Goal: Transaction & Acquisition: Purchase product/service

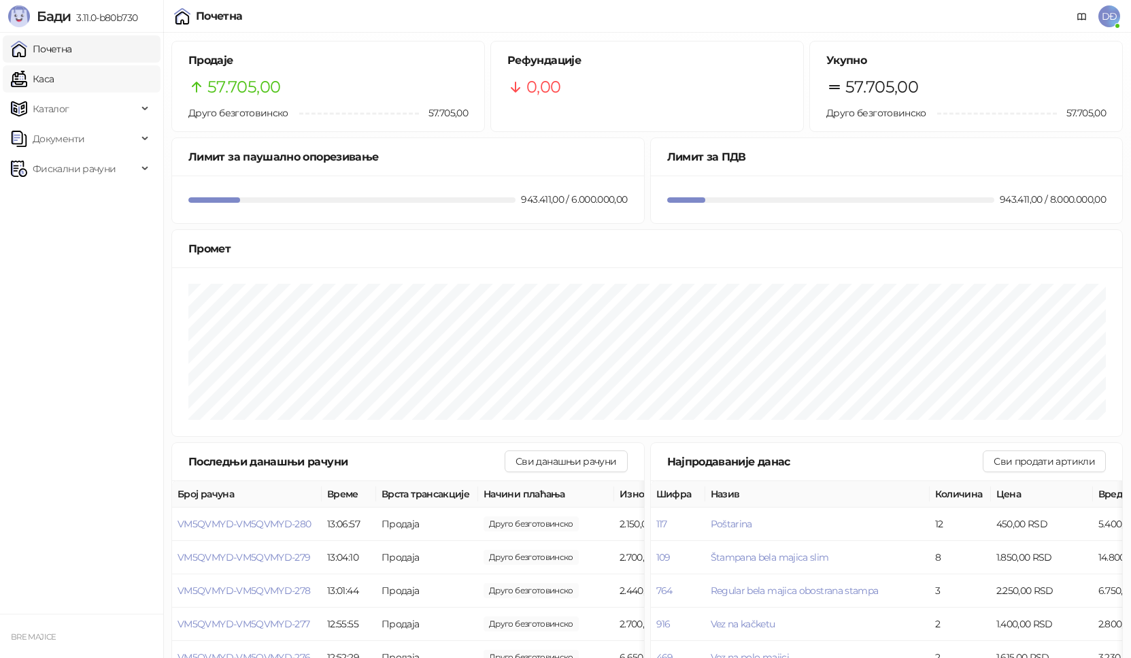
click at [54, 80] on link "Каса" at bounding box center [32, 78] width 43 height 27
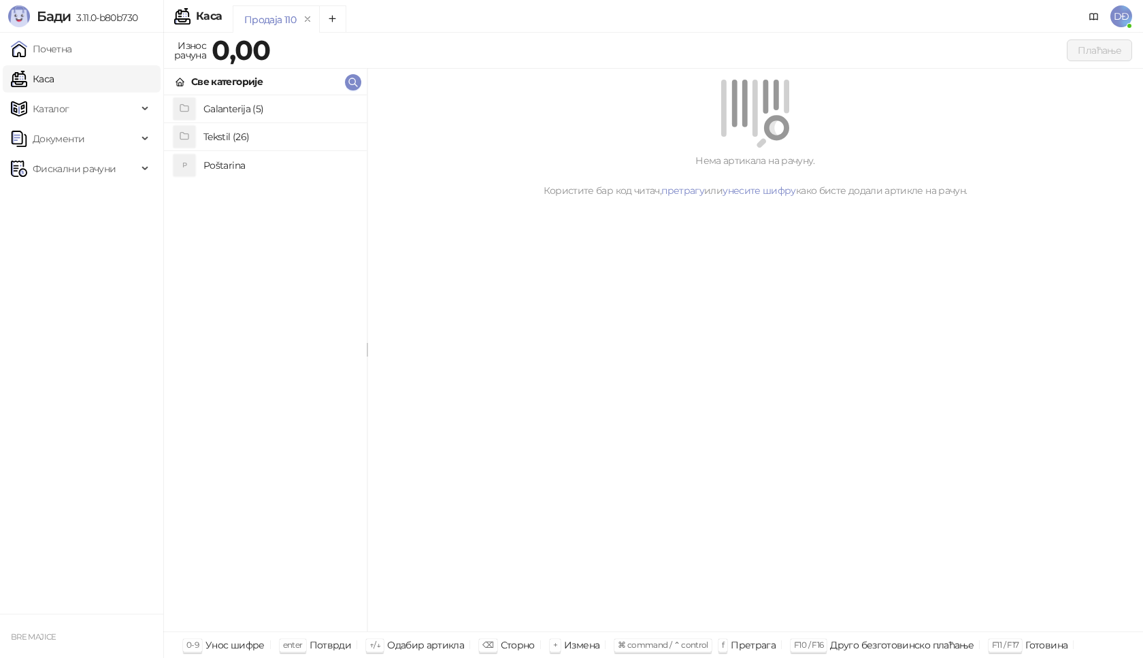
click at [220, 163] on h4 "Poštarina" at bounding box center [279, 165] width 152 height 22
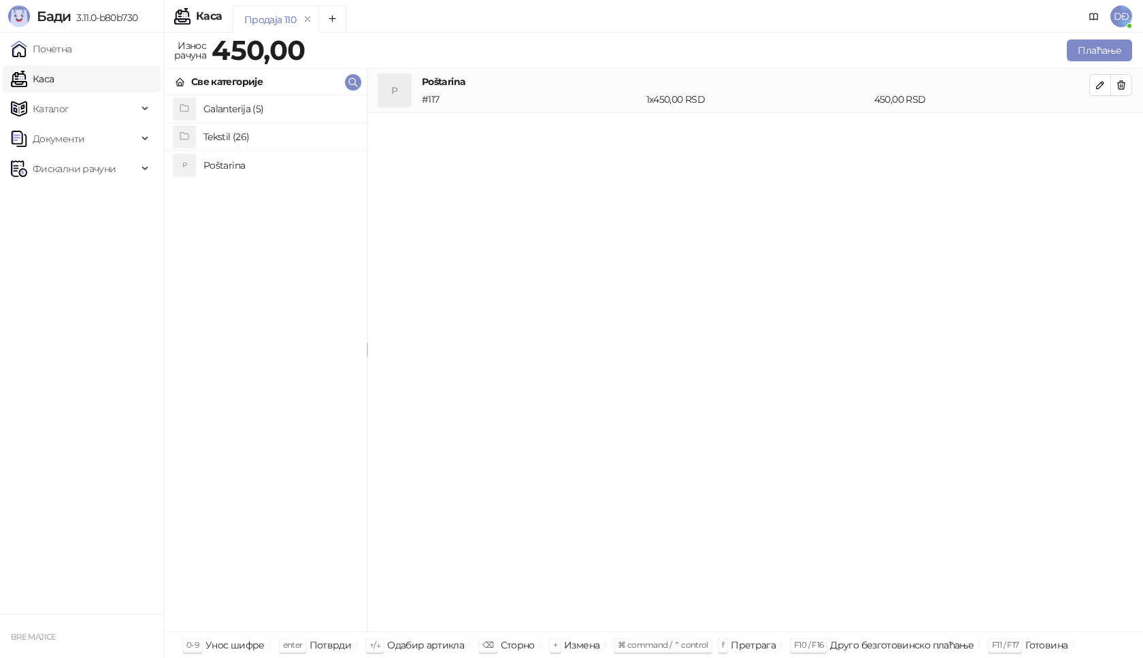
click at [231, 136] on h4 "Tekstil (26)" at bounding box center [279, 137] width 152 height 22
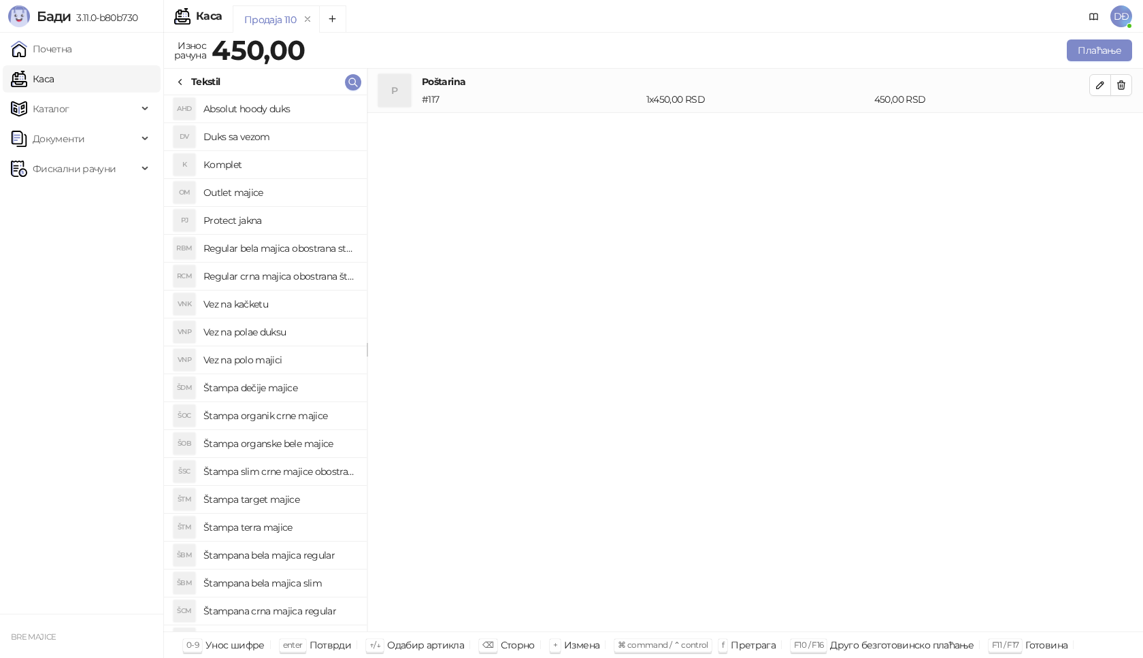
drag, startPoint x: 291, startPoint y: 281, endPoint x: 328, endPoint y: 270, distance: 38.3
click at [292, 280] on h4 "Regular crna majica obostrana štampa" at bounding box center [279, 276] width 152 height 22
click at [1103, 130] on icon "button" at bounding box center [1099, 129] width 11 height 11
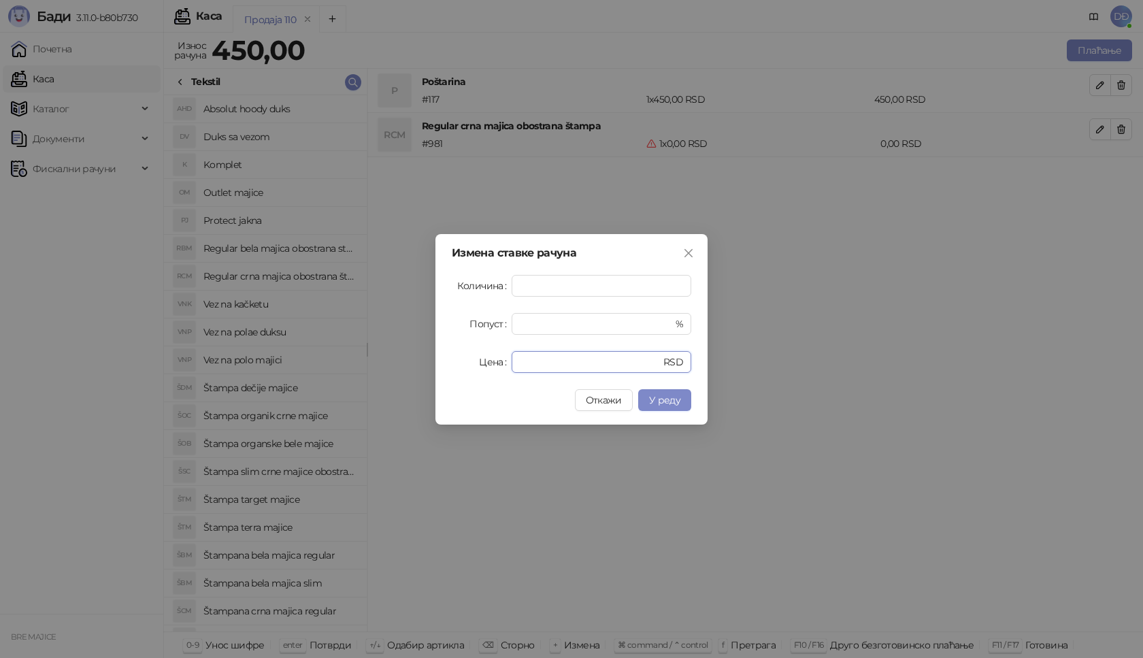
drag, startPoint x: 526, startPoint y: 363, endPoint x: 426, endPoint y: 350, distance: 100.9
click at [465, 369] on div "Цена * RSD" at bounding box center [571, 362] width 239 height 22
type input "****"
click at [661, 399] on span "У реду" at bounding box center [664, 400] width 31 height 12
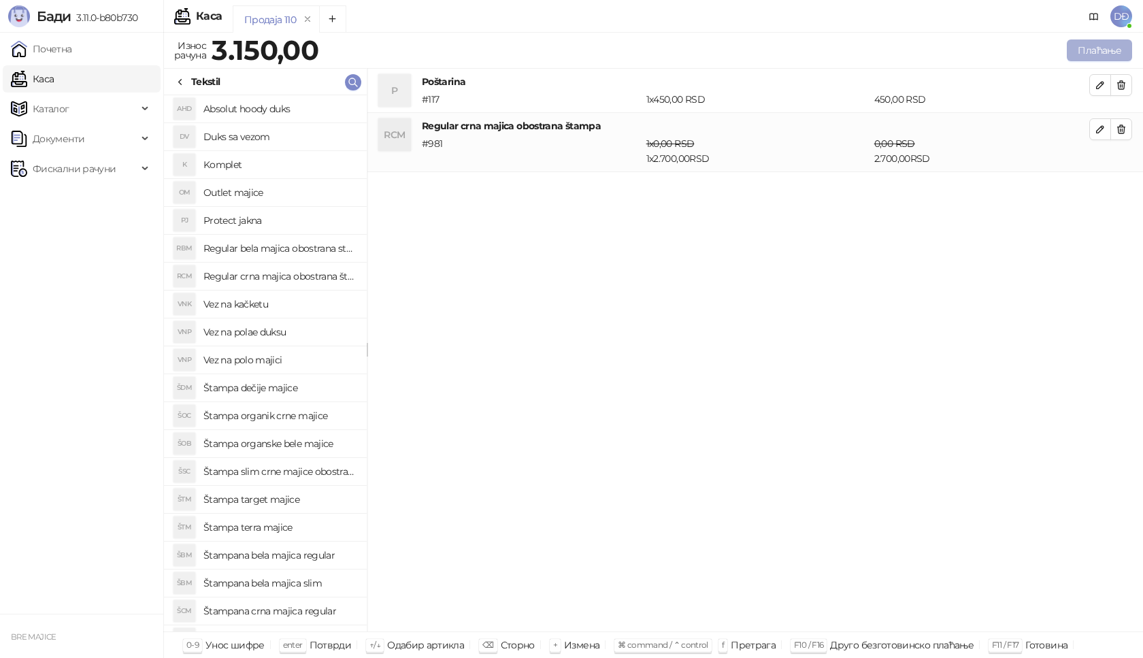
click at [1083, 45] on button "Плаћање" at bounding box center [1099, 50] width 65 height 22
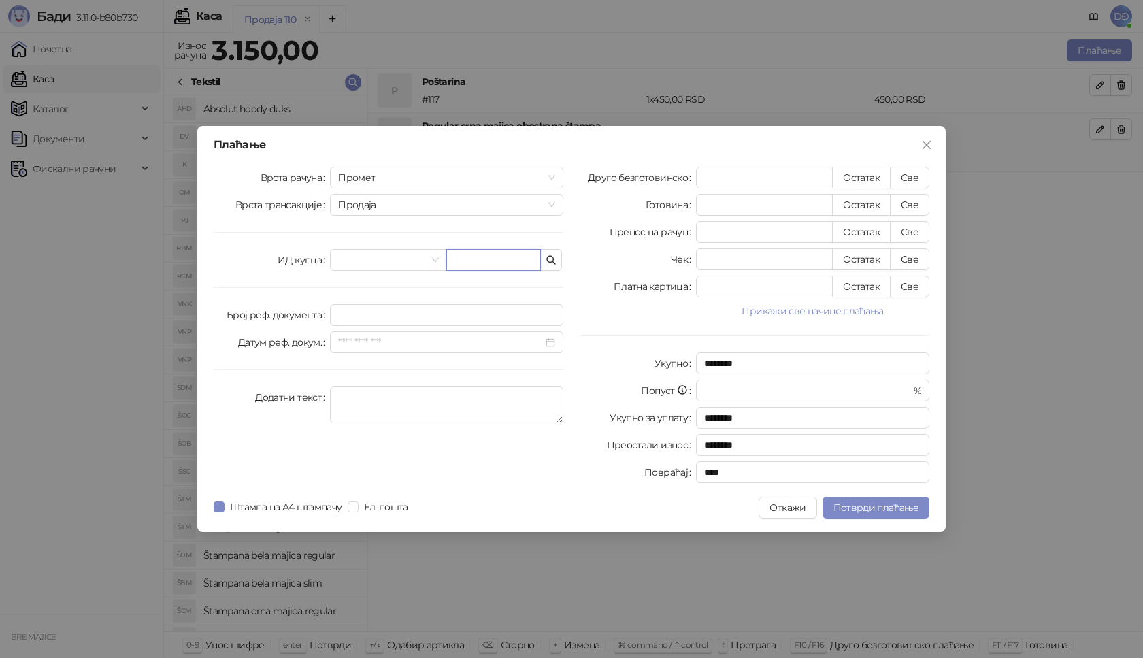
click at [461, 262] on input "text" at bounding box center [493, 260] width 95 height 22
paste input "**********"
type input "**********"
click at [911, 178] on button "Све" at bounding box center [909, 178] width 39 height 22
type input "****"
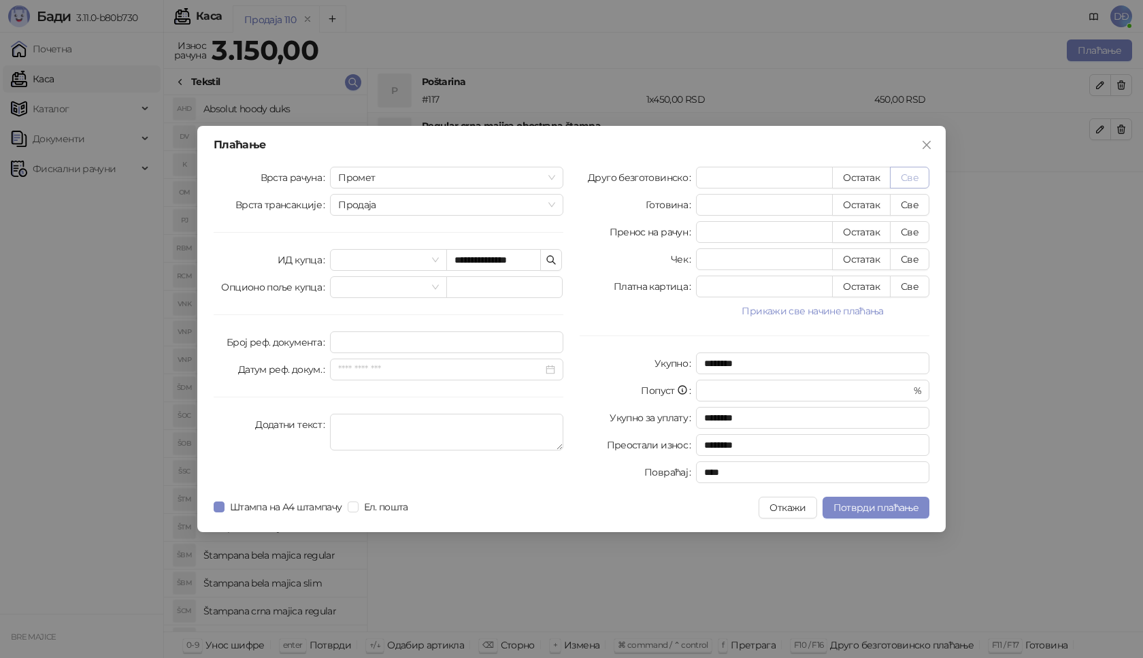
type input "****"
click at [860, 505] on span "Потврди плаћање" at bounding box center [875, 507] width 85 height 12
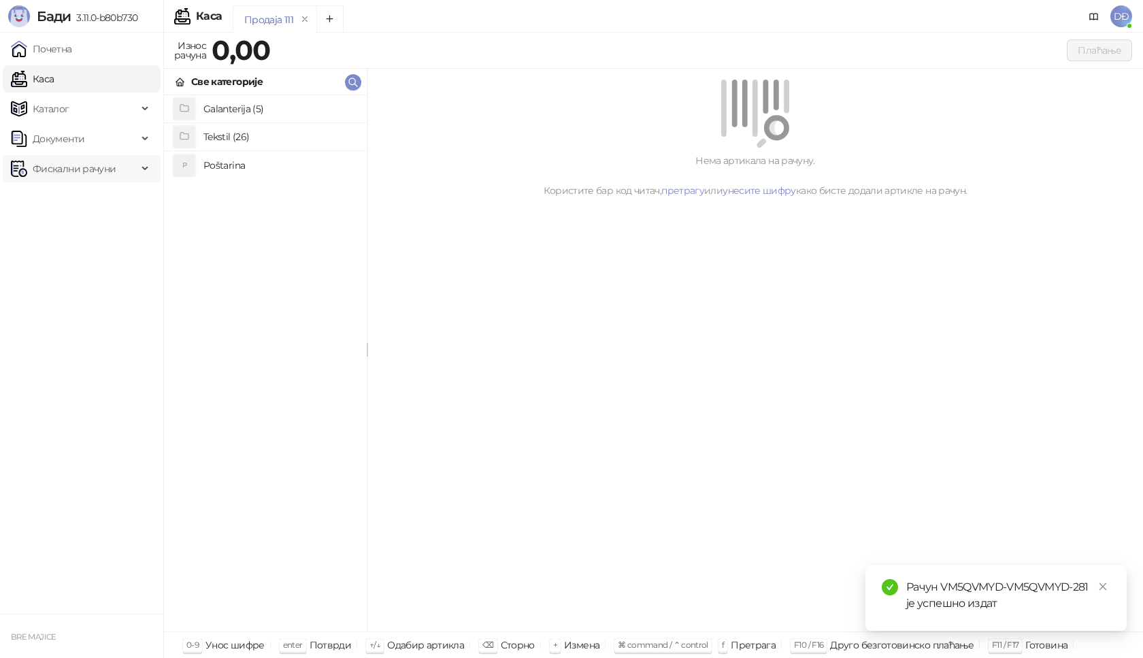
click at [104, 165] on span "Фискални рачуни" at bounding box center [74, 168] width 83 height 27
click at [94, 198] on link "Издати рачуни" at bounding box center [61, 198] width 91 height 27
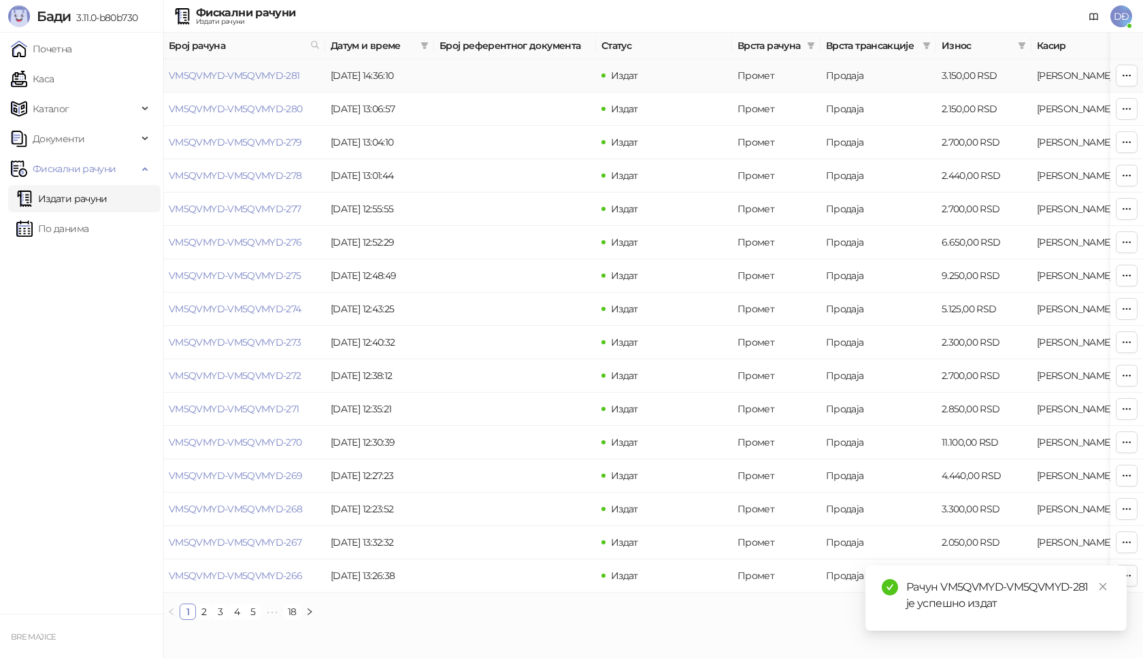
click at [235, 73] on link "VM5QVMYD-VM5QVMYD-281" at bounding box center [234, 75] width 131 height 12
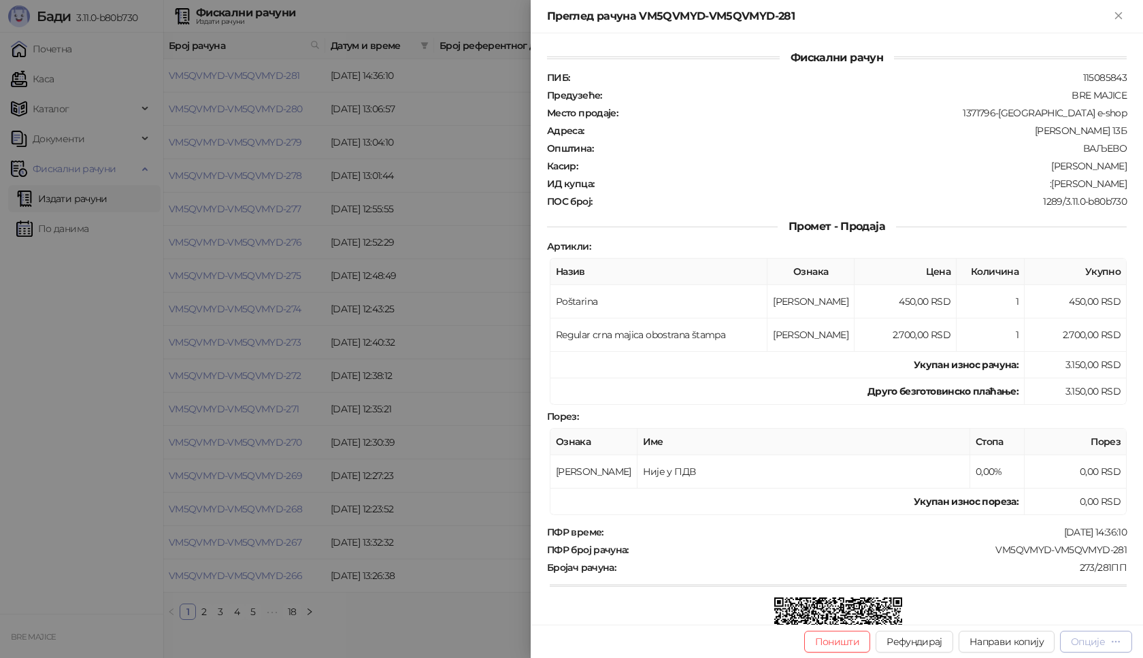
click at [1103, 647] on div "Опције" at bounding box center [1088, 641] width 34 height 12
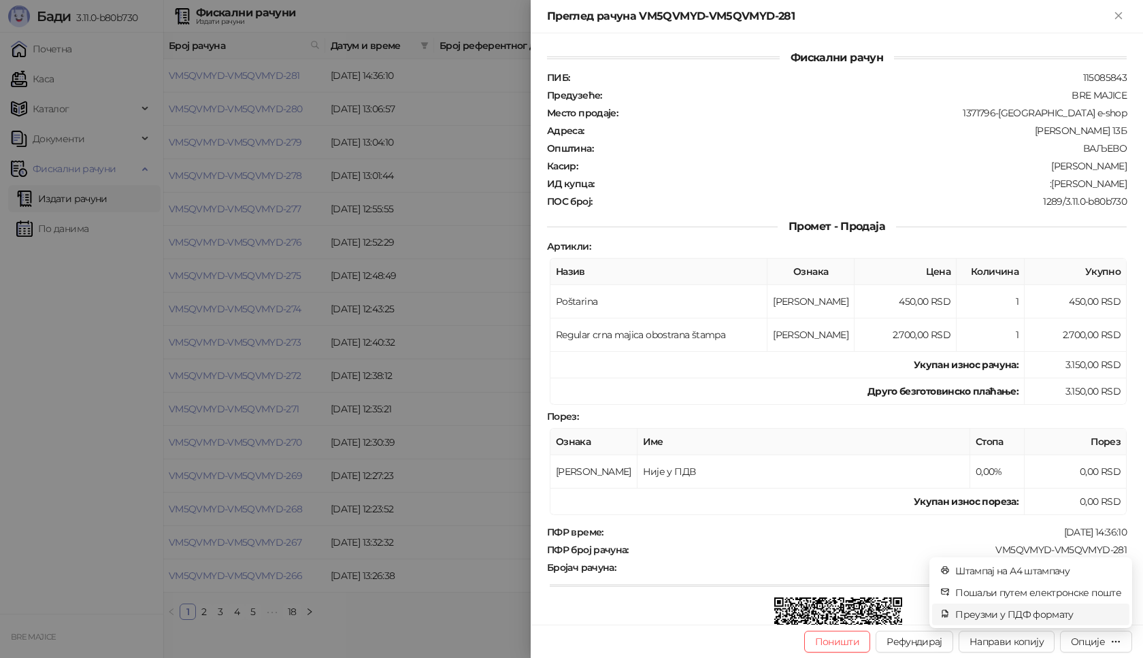
click at [1028, 614] on span "Преузми у ПДФ формату" at bounding box center [1038, 614] width 166 height 15
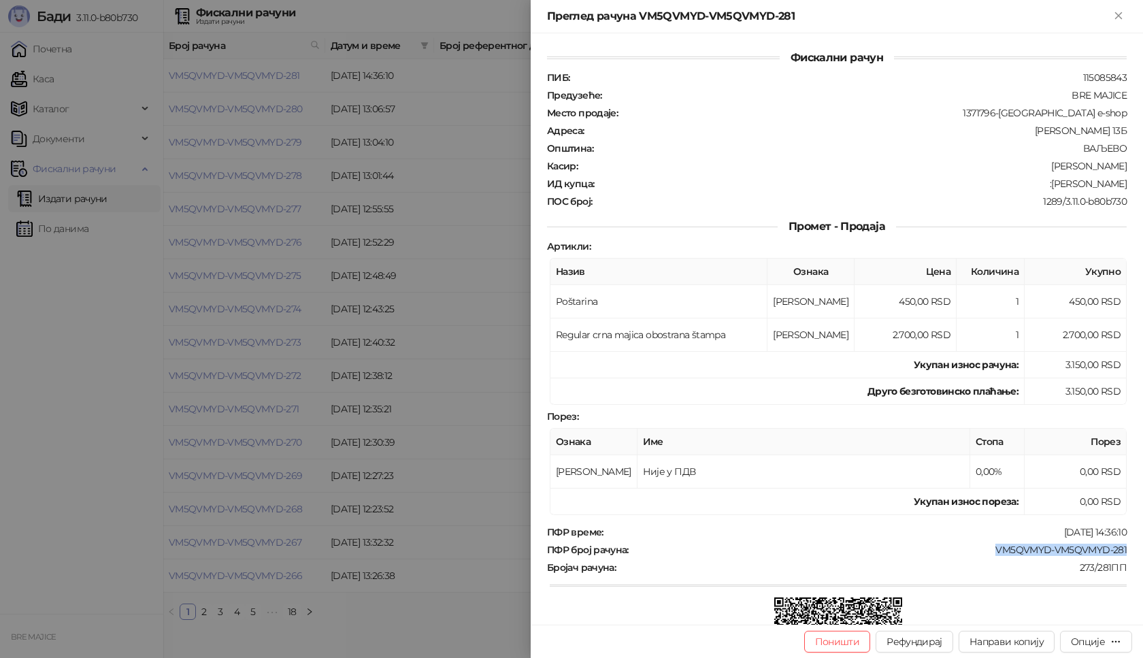
drag, startPoint x: 1121, startPoint y: 544, endPoint x: 978, endPoint y: 543, distance: 142.8
click at [980, 543] on div "Фискални рачун ПИБ : 115085843 Предузеће : BRE MAJICE Место продаје : 1371796-[…" at bounding box center [837, 328] width 612 height 591
copy div "VM5QVMYD-VM5QVMYD-281"
drag, startPoint x: 1115, startPoint y: 185, endPoint x: 1043, endPoint y: 186, distance: 71.4
click at [1043, 186] on div ":[PERSON_NAME]" at bounding box center [861, 184] width 533 height 12
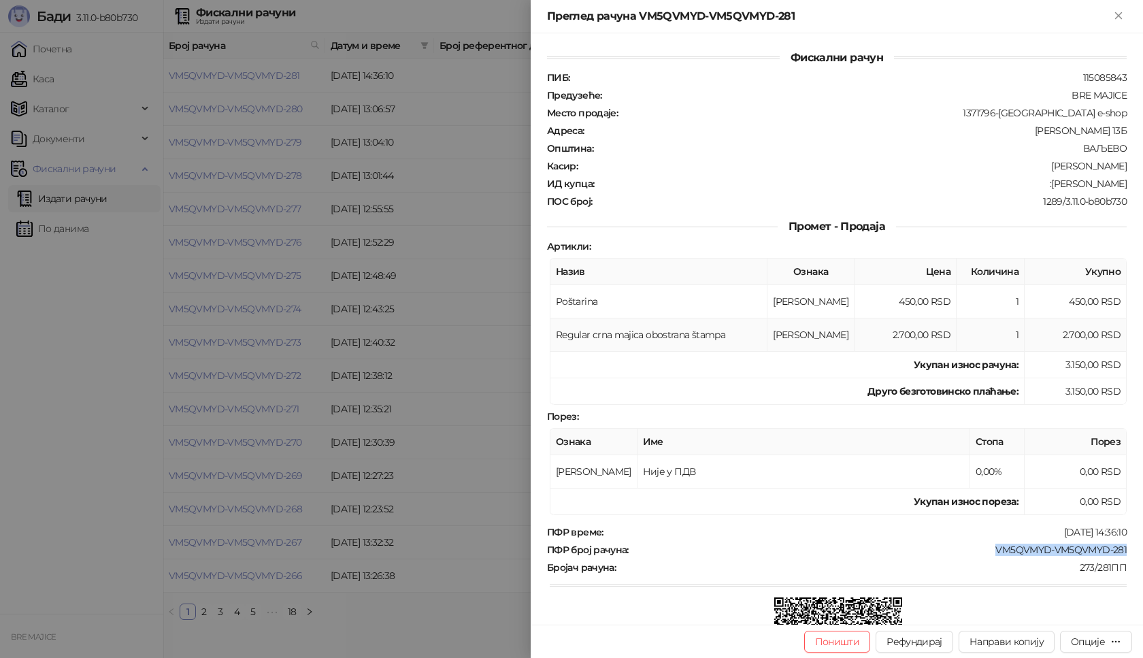
copy div "[PERSON_NAME]"
click at [1119, 11] on icon "Close" at bounding box center [1118, 16] width 12 height 12
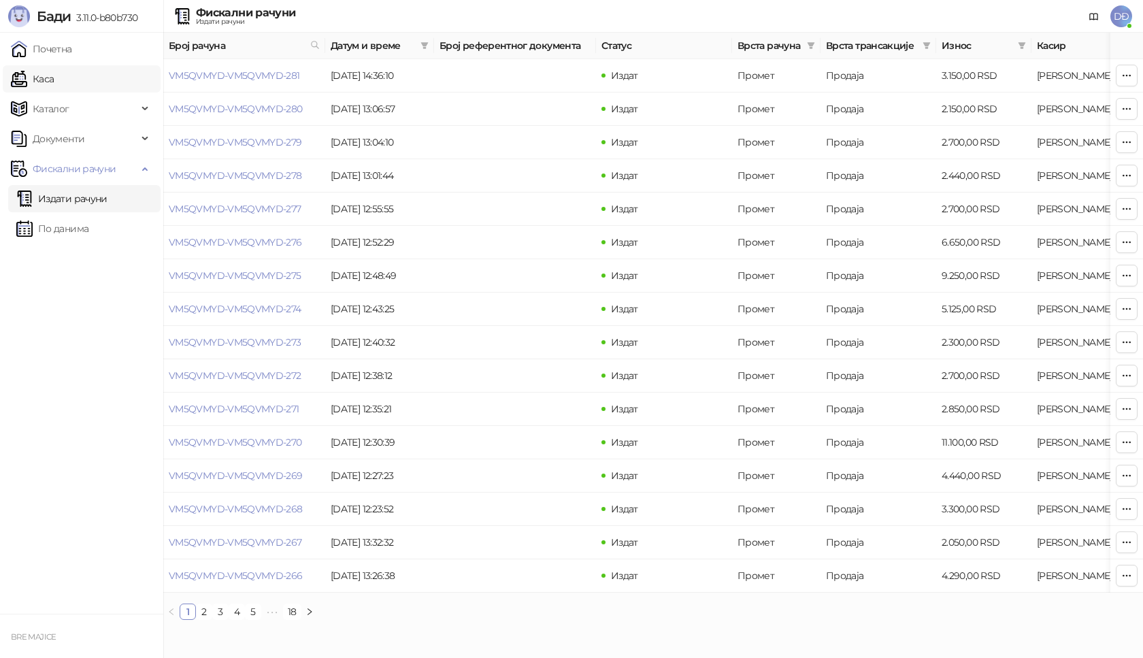
click at [54, 79] on link "Каса" at bounding box center [32, 78] width 43 height 27
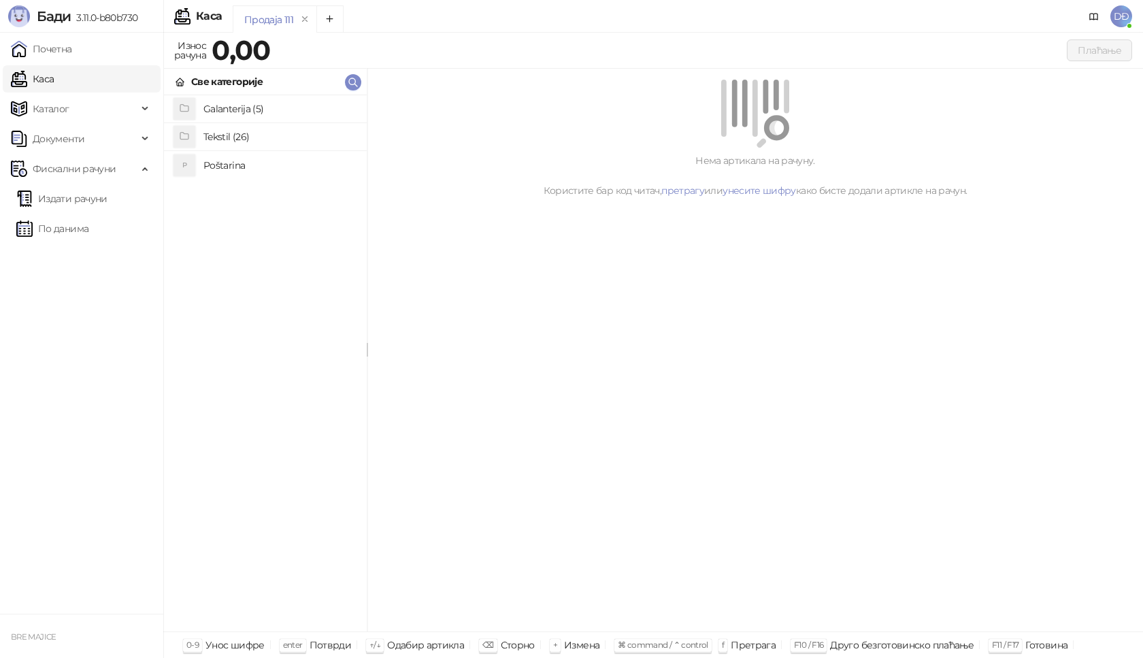
click at [216, 137] on h4 "Tekstil (26)" at bounding box center [279, 137] width 152 height 22
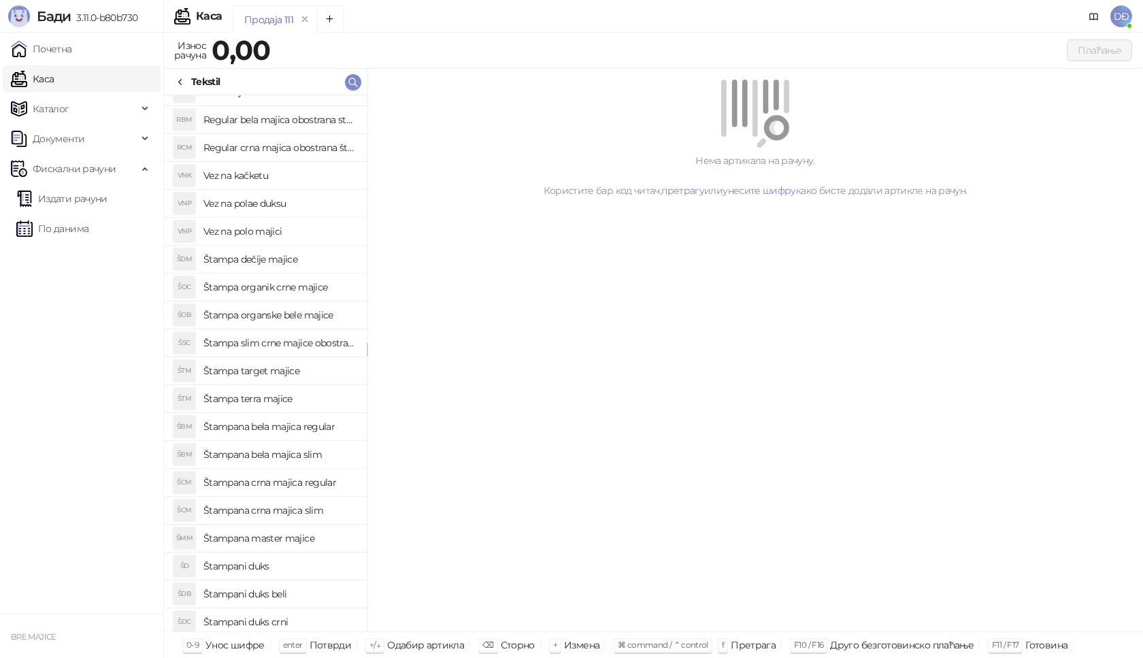
scroll to position [136, 0]
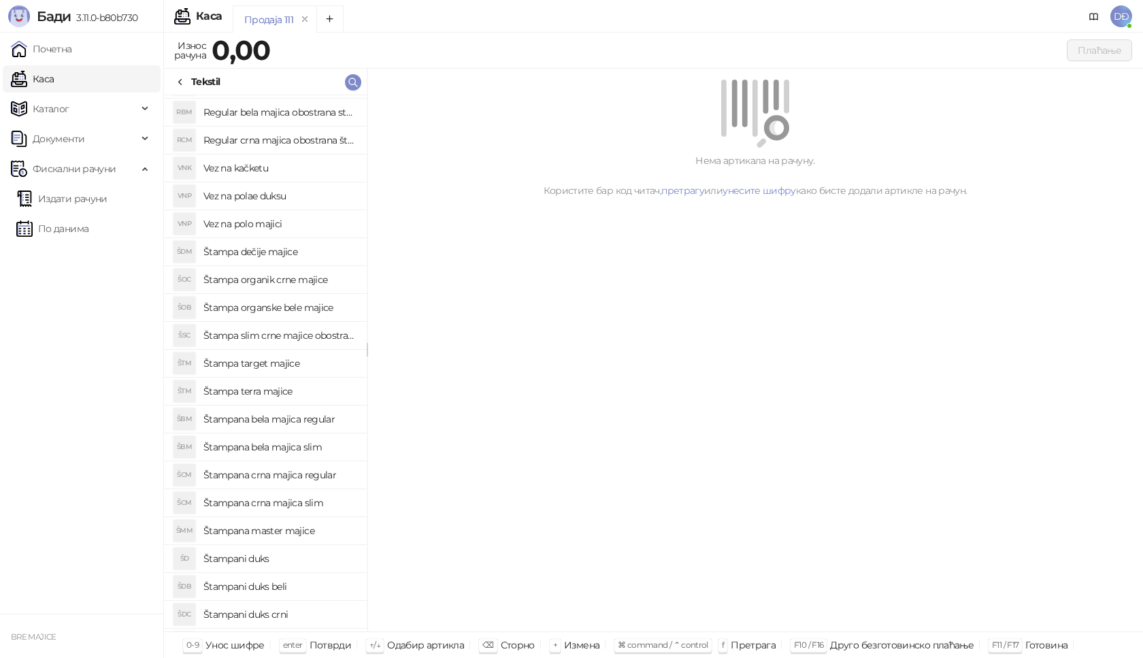
click at [293, 505] on h4 "Štampana crna majica slim" at bounding box center [279, 503] width 152 height 22
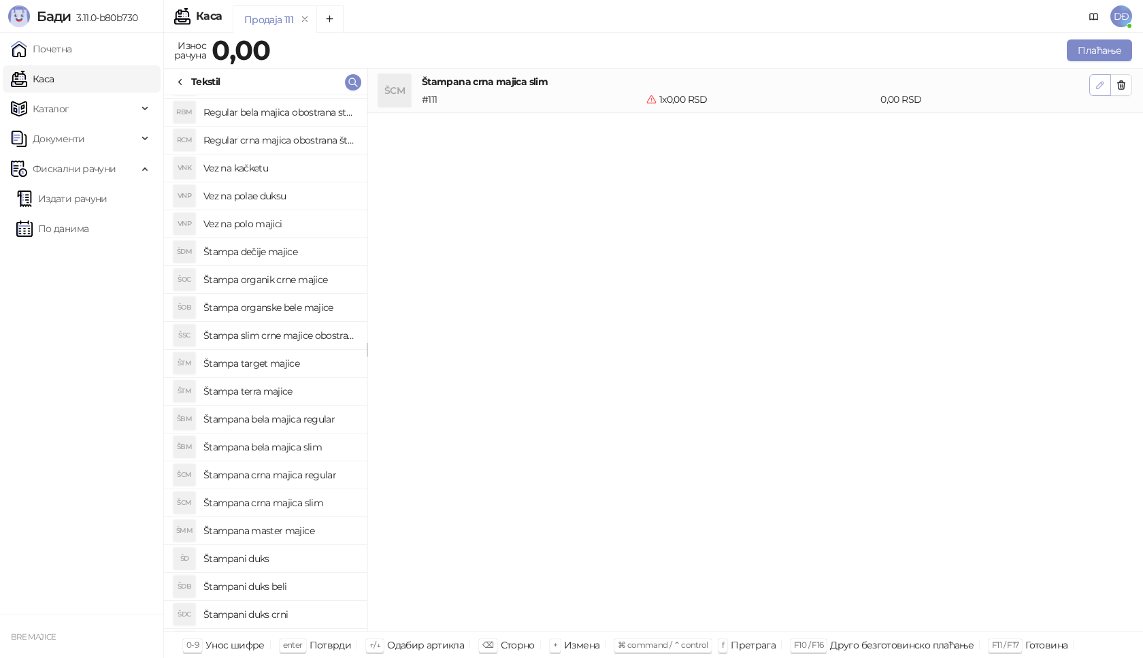
click at [1105, 78] on span "button" at bounding box center [1099, 84] width 11 height 13
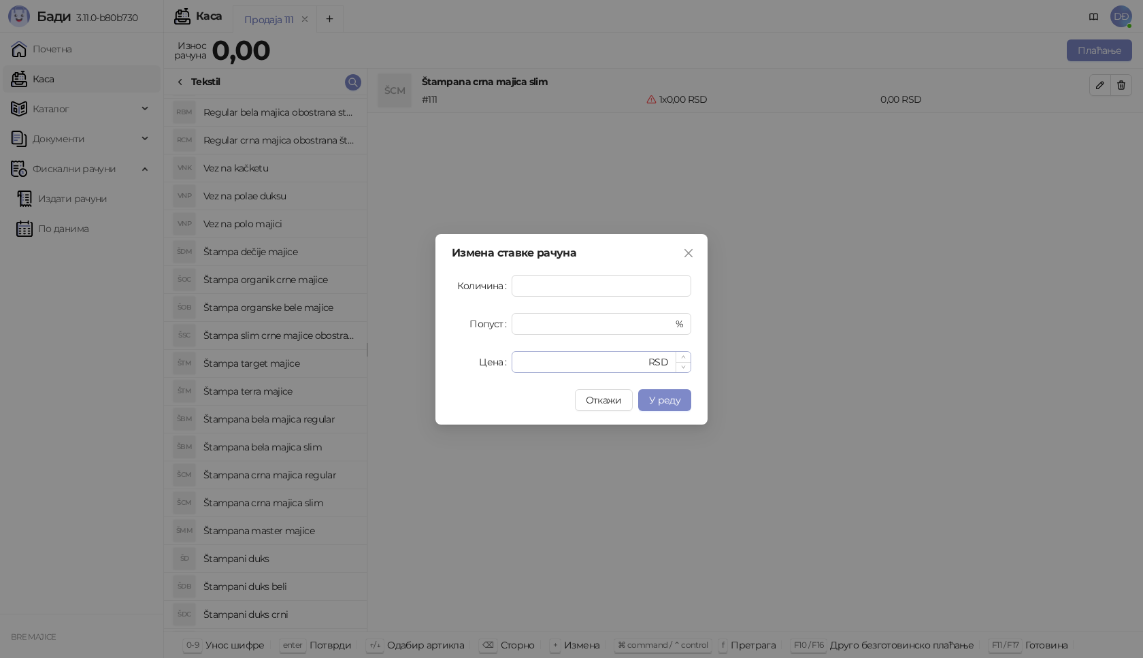
type input "*"
drag, startPoint x: 531, startPoint y: 363, endPoint x: 486, endPoint y: 354, distance: 45.2
click at [492, 358] on div "Цена * RSD" at bounding box center [571, 362] width 239 height 22
type input "****"
click at [671, 404] on span "У реду" at bounding box center [664, 400] width 31 height 12
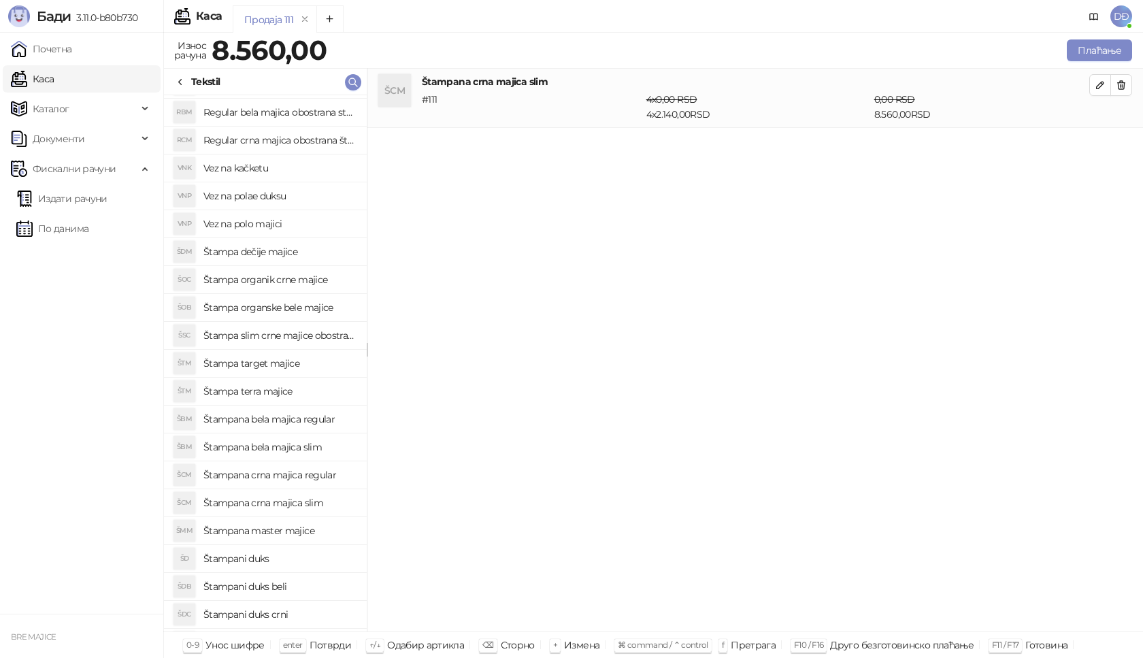
click at [284, 502] on h4 "Štampana crna majica slim" at bounding box center [279, 503] width 152 height 22
click at [1098, 144] on icon "button" at bounding box center [1099, 144] width 7 height 7
type input "*"
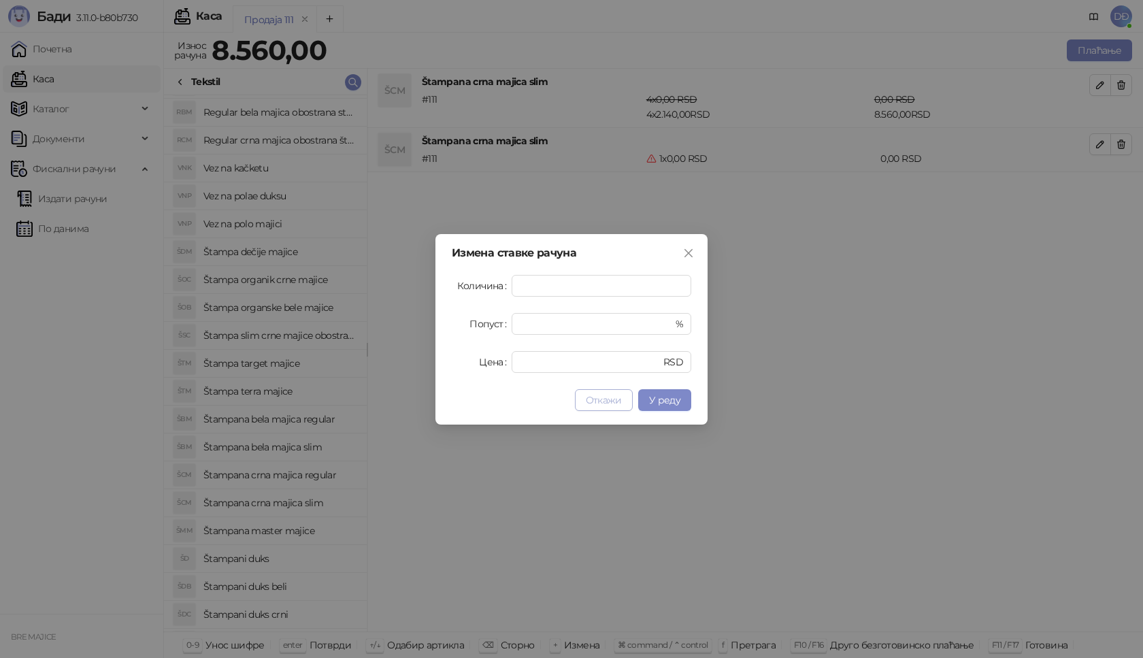
click at [611, 397] on span "Откажи" at bounding box center [604, 400] width 36 height 12
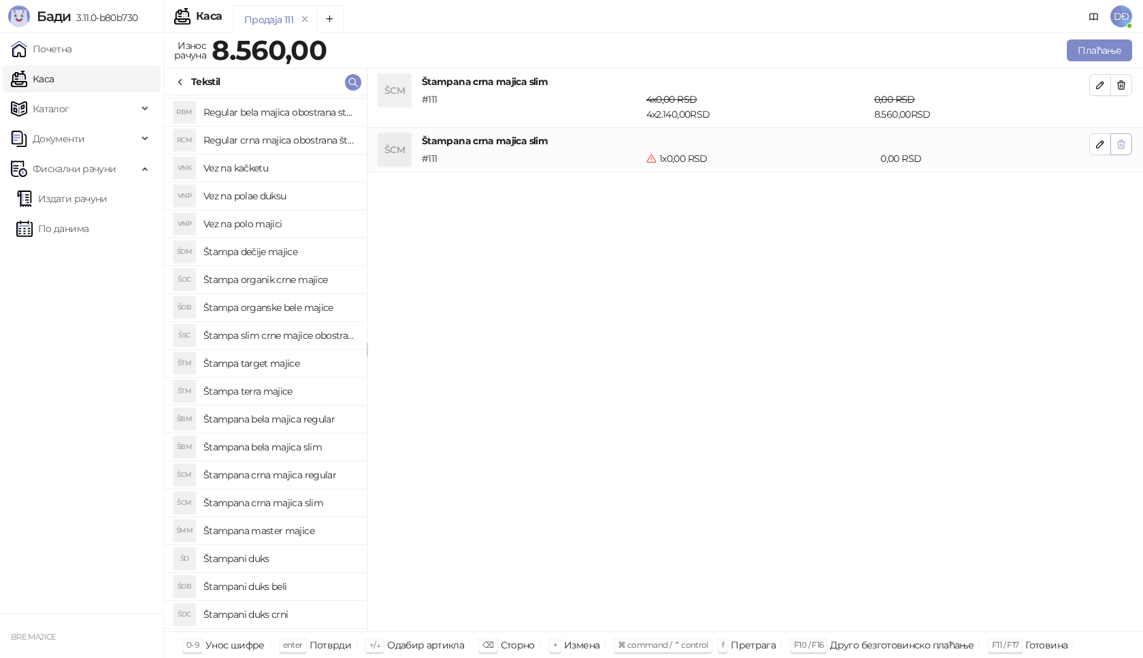
click at [1121, 140] on icon "button" at bounding box center [1121, 144] width 7 height 8
click at [325, 473] on h4 "Štampana crna majica regular" at bounding box center [279, 475] width 152 height 22
click at [1101, 146] on icon "button" at bounding box center [1099, 144] width 11 height 11
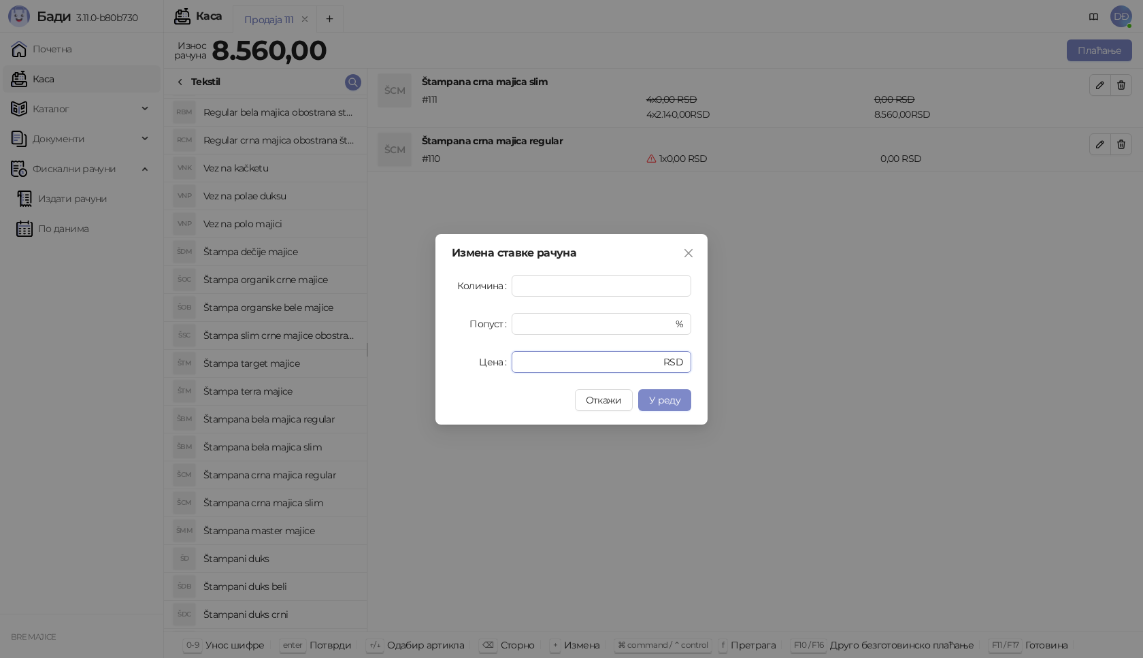
drag, startPoint x: 536, startPoint y: 365, endPoint x: 445, endPoint y: 337, distance: 95.3
click at [469, 365] on div "Цена * RSD" at bounding box center [571, 362] width 239 height 22
type input "****"
click at [667, 406] on button "У реду" at bounding box center [664, 400] width 53 height 22
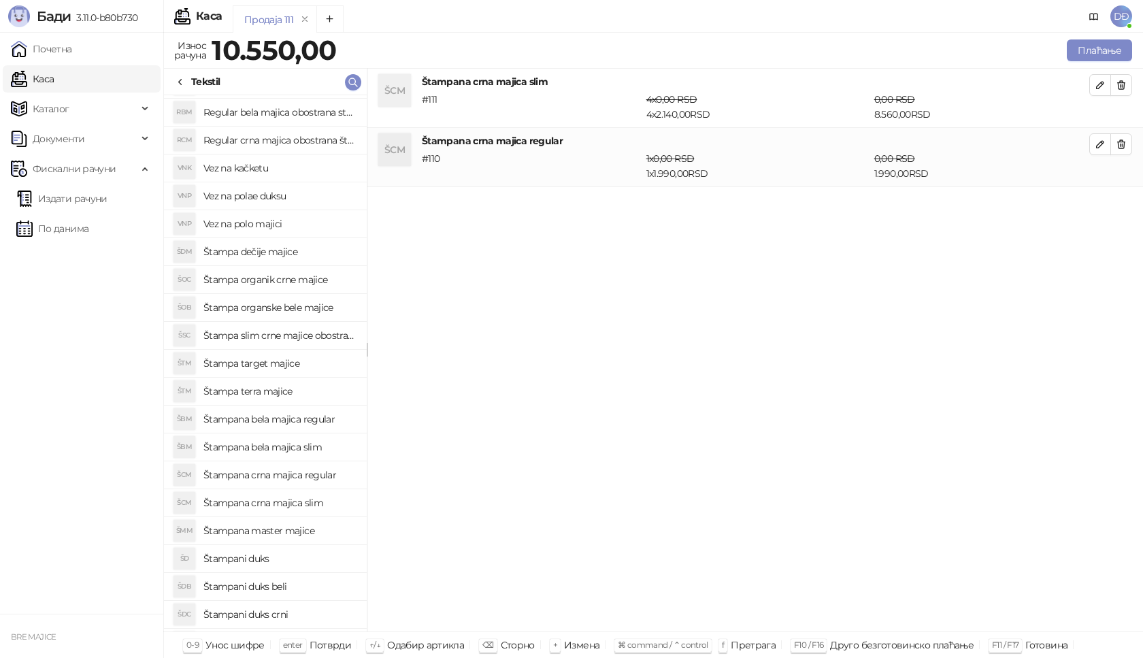
click at [1095, 34] on div "Продаја 111 Износ рачуна 10.550,00 Плаћање Све категорије Galanterija (5) Tekst…" at bounding box center [652, 345] width 979 height 625
click at [1084, 51] on button "Плаћање" at bounding box center [1099, 50] width 65 height 22
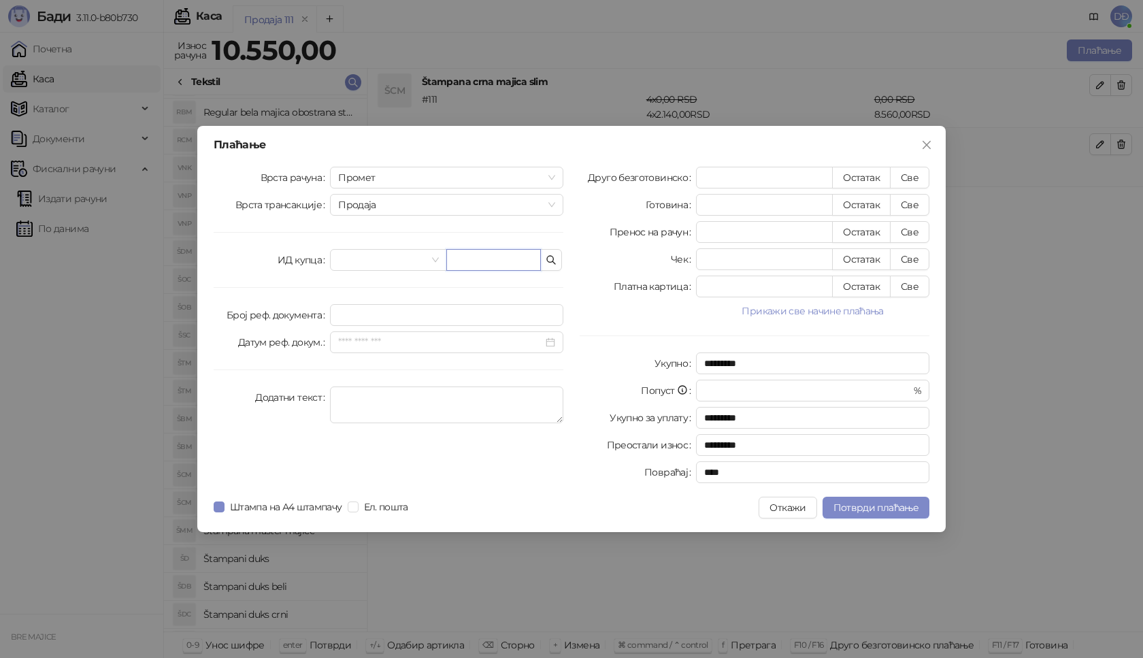
click at [473, 252] on input "text" at bounding box center [493, 260] width 95 height 22
paste input "**********"
type input "**********"
click at [915, 178] on button "Све" at bounding box center [909, 178] width 39 height 22
type input "*****"
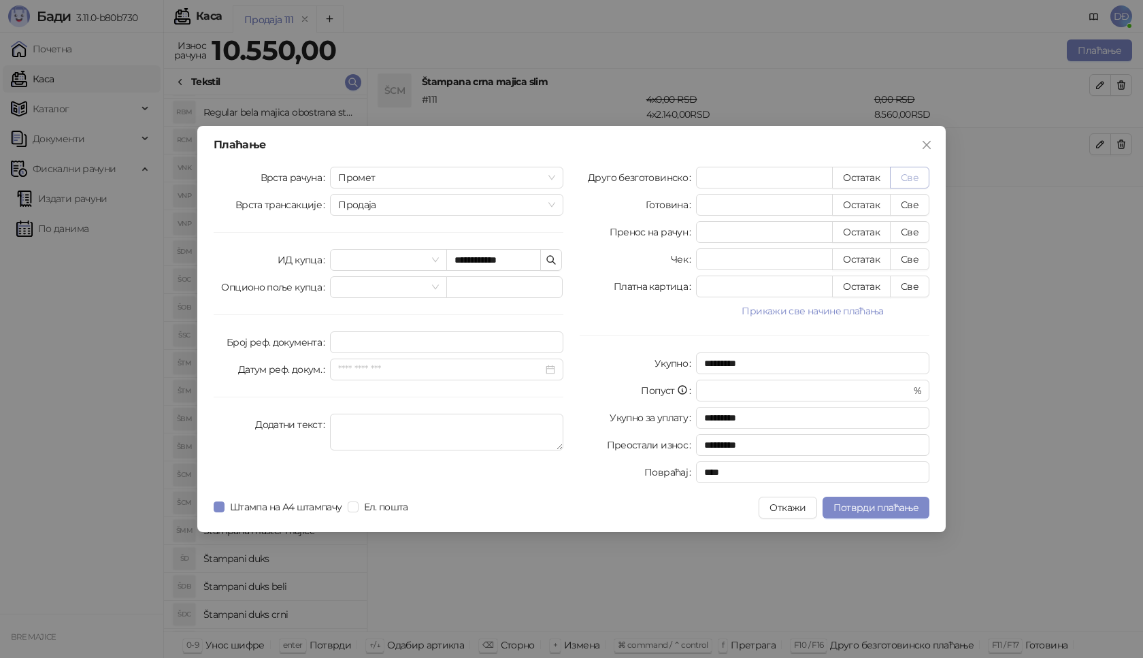
type input "****"
click at [852, 511] on span "Потврди плаћање" at bounding box center [875, 507] width 85 height 12
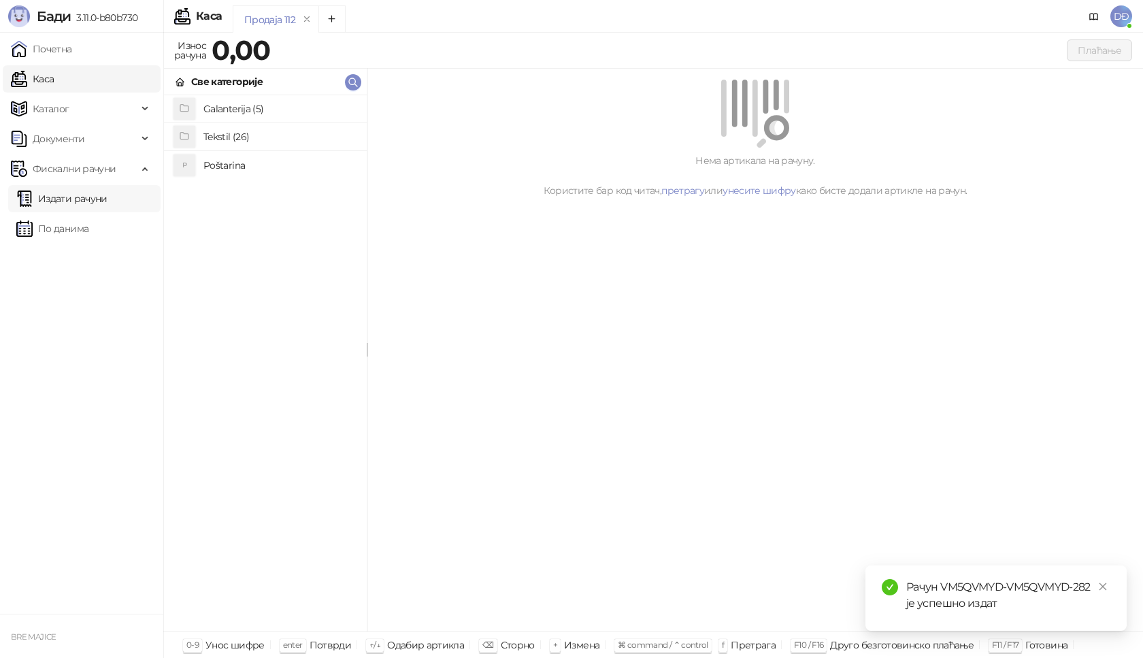
click at [80, 198] on link "Издати рачуни" at bounding box center [61, 198] width 91 height 27
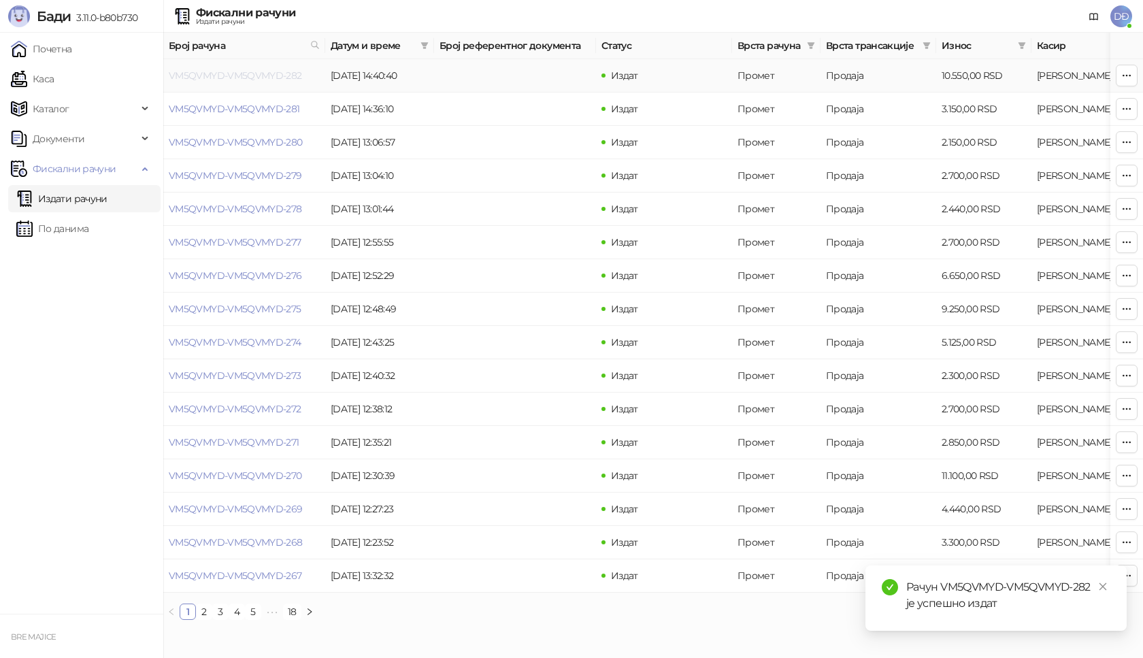
click at [231, 77] on link "VM5QVMYD-VM5QVMYD-282" at bounding box center [235, 75] width 133 height 12
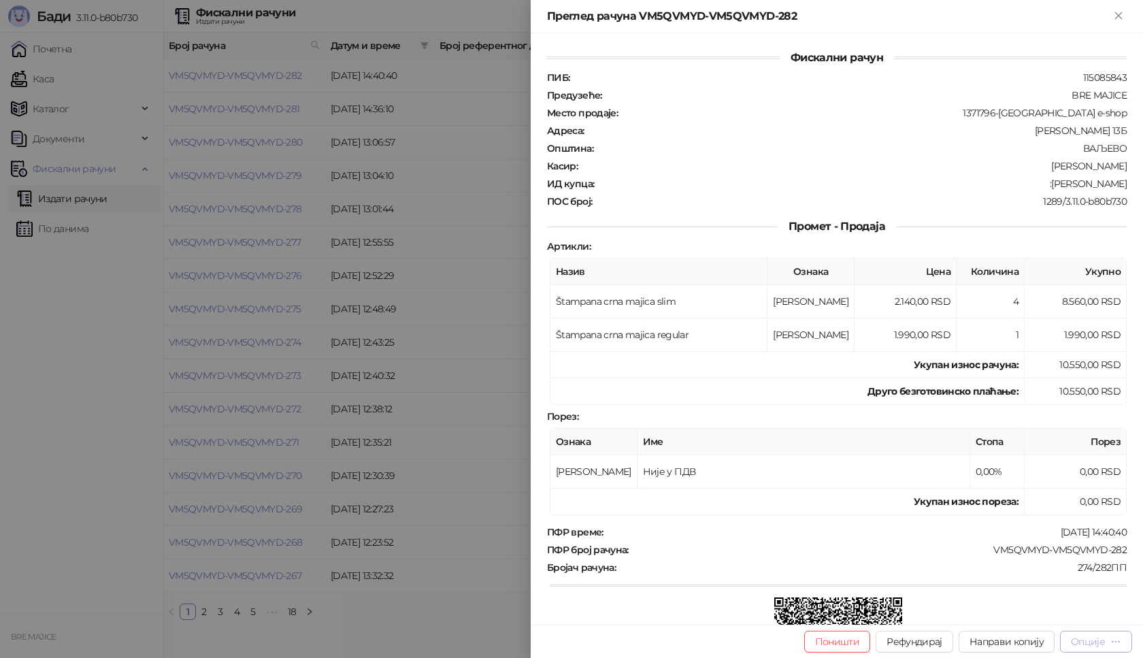
click at [1107, 648] on div "Опције" at bounding box center [1096, 641] width 50 height 13
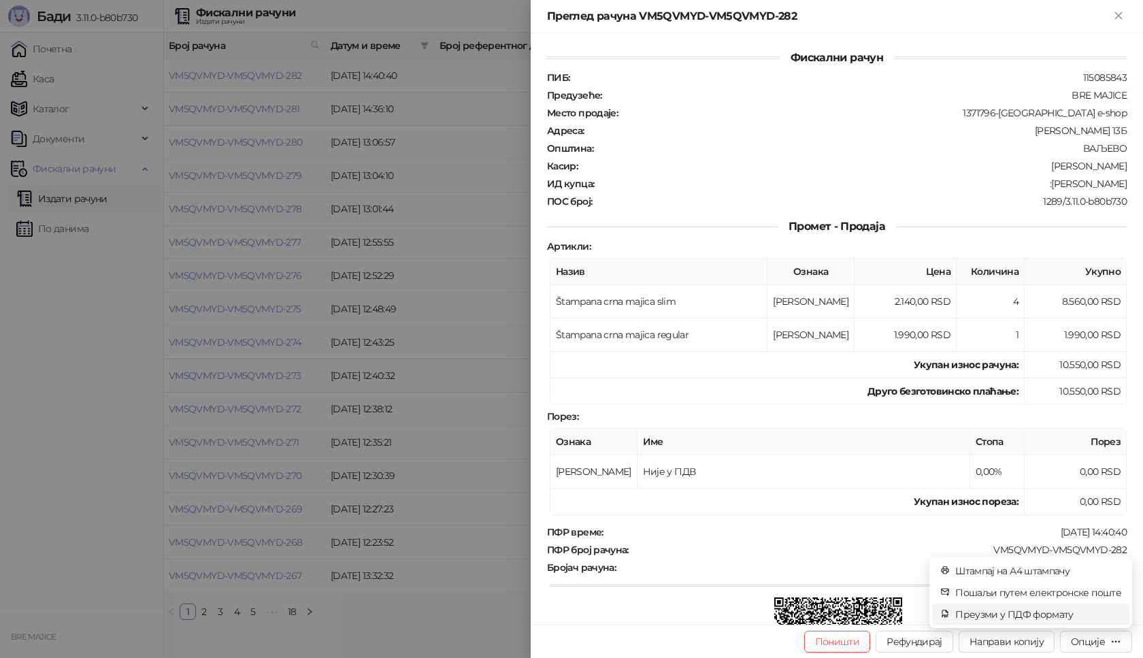
click at [1067, 618] on span "Преузми у ПДФ формату" at bounding box center [1038, 614] width 166 height 15
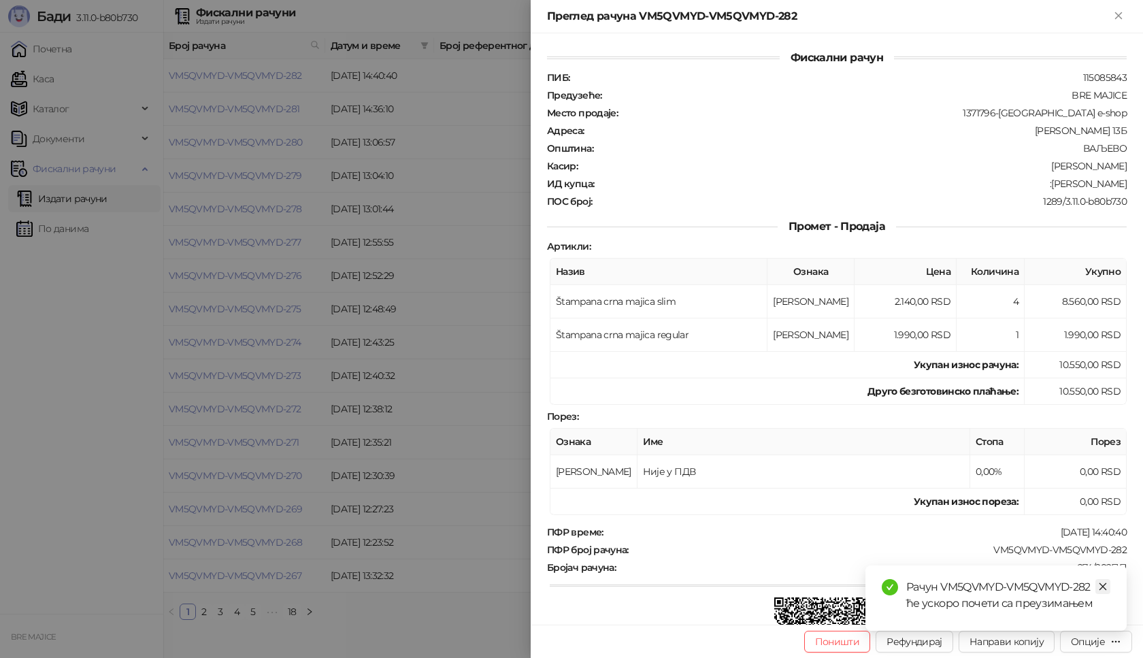
click at [1108, 589] on link "Close" at bounding box center [1102, 586] width 15 height 15
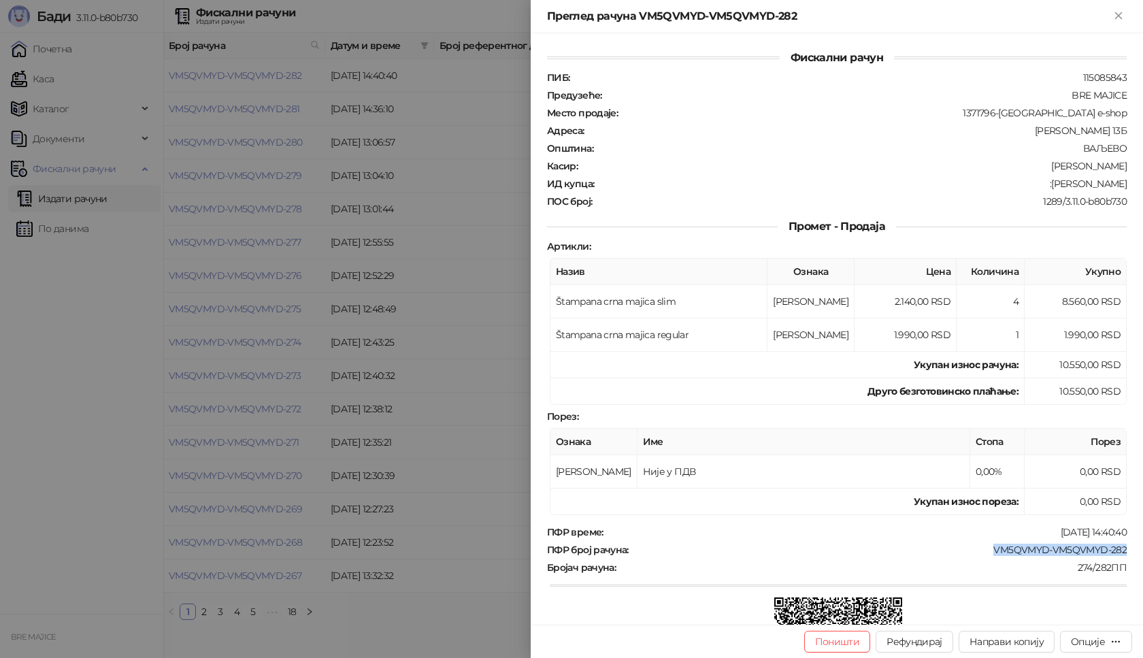
drag, startPoint x: 1120, startPoint y: 548, endPoint x: 980, endPoint y: 548, distance: 139.4
click at [980, 548] on div "Фискални рачун ПИБ : 115085843 Предузеће : BRE MAJICE Место продаје : 1371796-B…" at bounding box center [837, 328] width 612 height 591
copy div "VM5QVMYD-VM5QVMYD-282"
drag, startPoint x: 1122, startPoint y: 179, endPoint x: 1062, endPoint y: 182, distance: 60.0
click at [1062, 182] on div "Фискални рачун ПИБ : 115085843 Предузеће : BRE MAJICE Место продаје : 1371796-B…" at bounding box center [837, 328] width 612 height 591
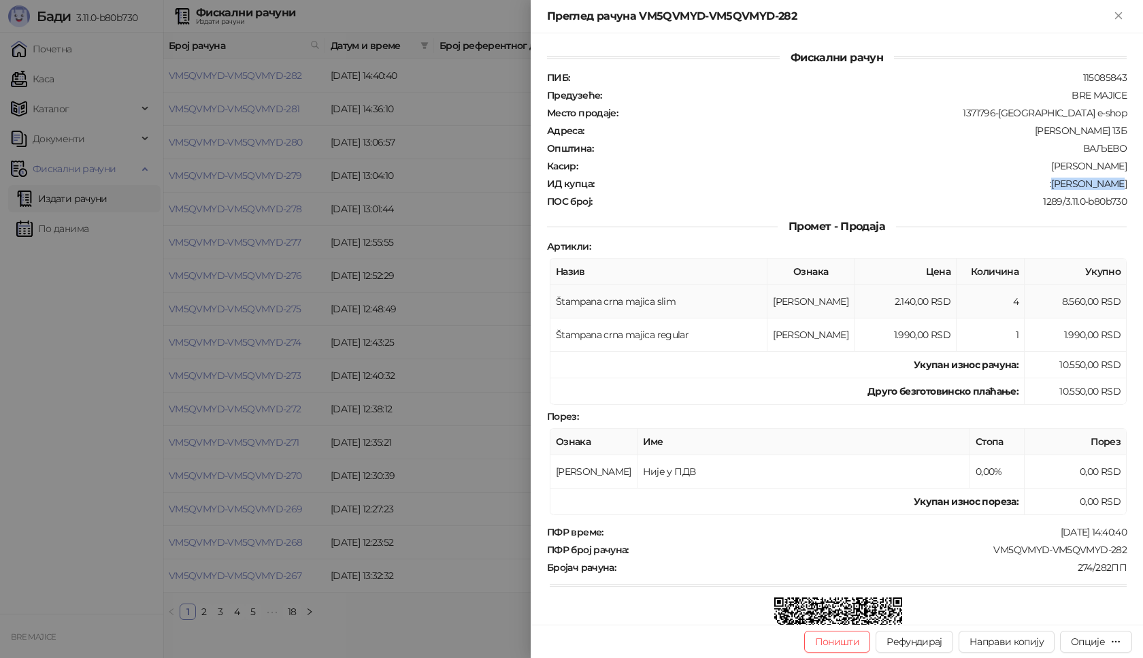
copy div "[PERSON_NAME]"
click at [1113, 15] on icon "Close" at bounding box center [1118, 16] width 12 height 12
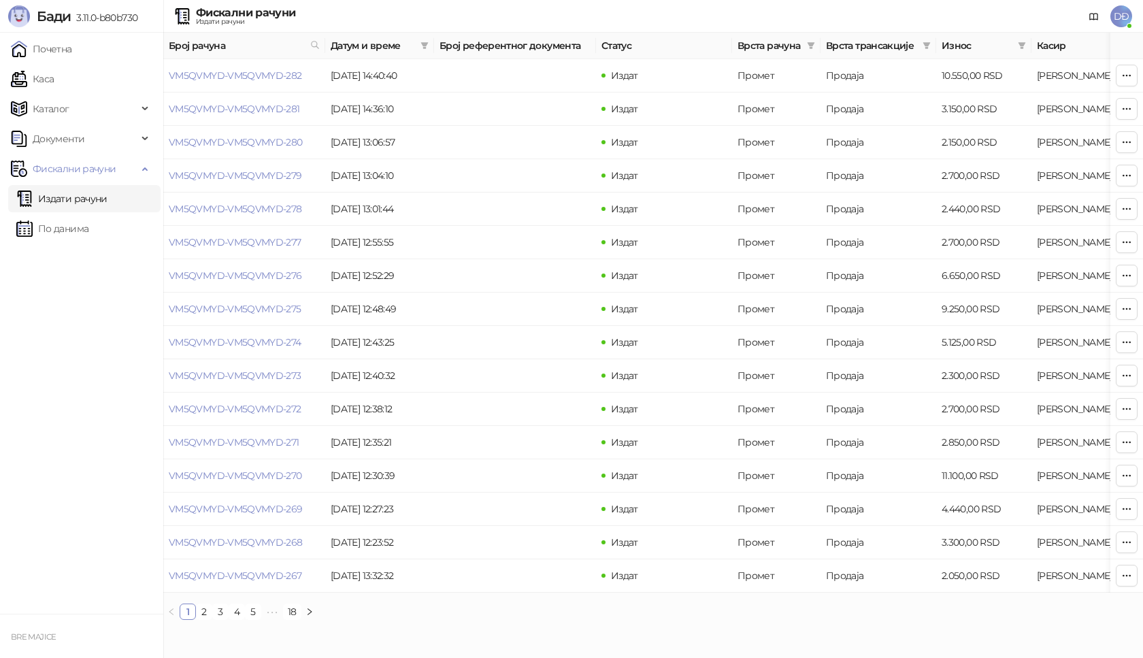
click at [39, 64] on ul "Почетна [PERSON_NAME] Документи Фискални рачуни Издати рачуни По данима" at bounding box center [81, 323] width 163 height 581
click at [41, 75] on link "Каса" at bounding box center [32, 78] width 43 height 27
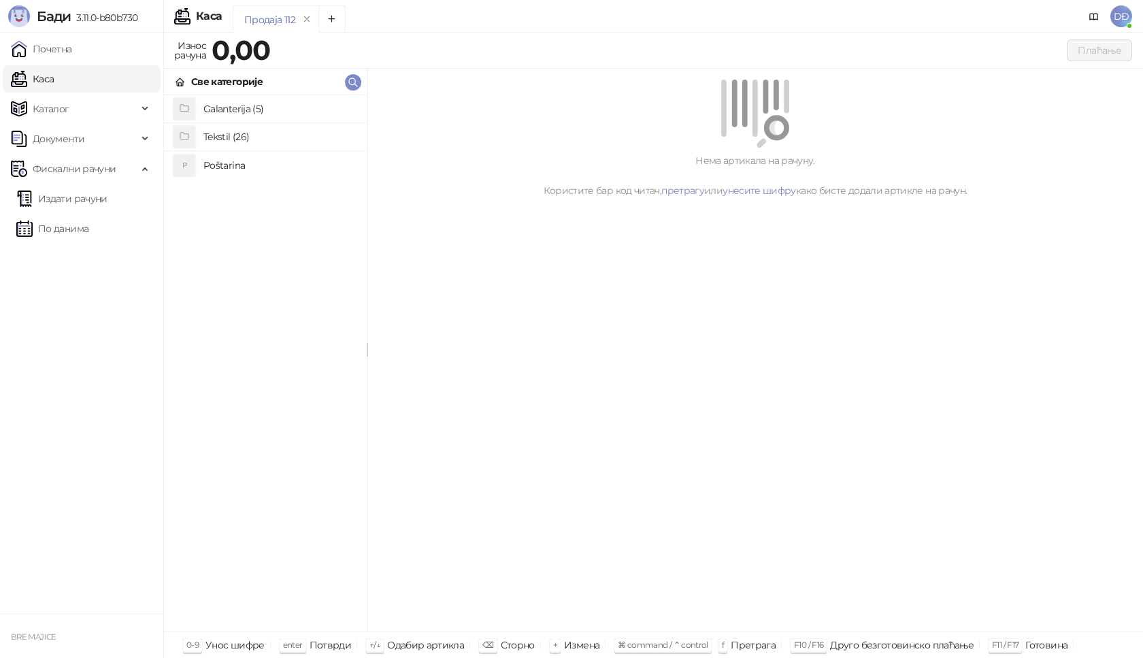
drag, startPoint x: 230, startPoint y: 167, endPoint x: 231, endPoint y: 156, distance: 10.9
click at [230, 166] on h4 "Poštarina" at bounding box center [279, 165] width 152 height 22
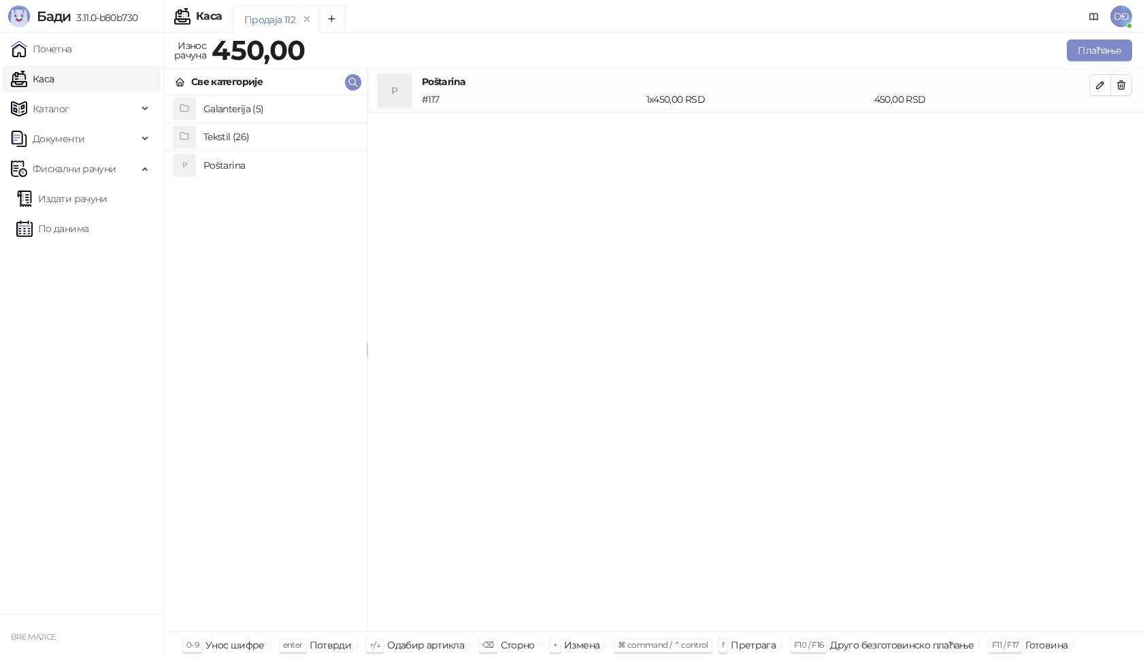
click at [237, 134] on h4 "Tekstil (26)" at bounding box center [279, 137] width 152 height 22
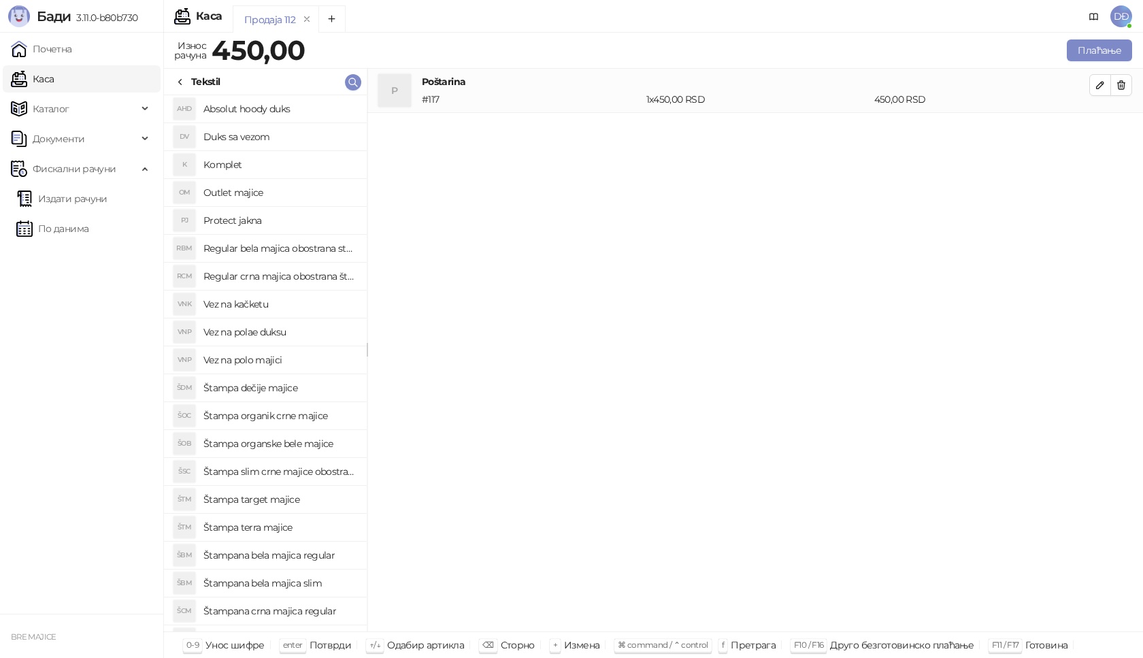
click at [309, 613] on h4 "Štampana crna majica regular" at bounding box center [279, 611] width 152 height 22
click at [1098, 129] on icon "button" at bounding box center [1099, 129] width 11 height 11
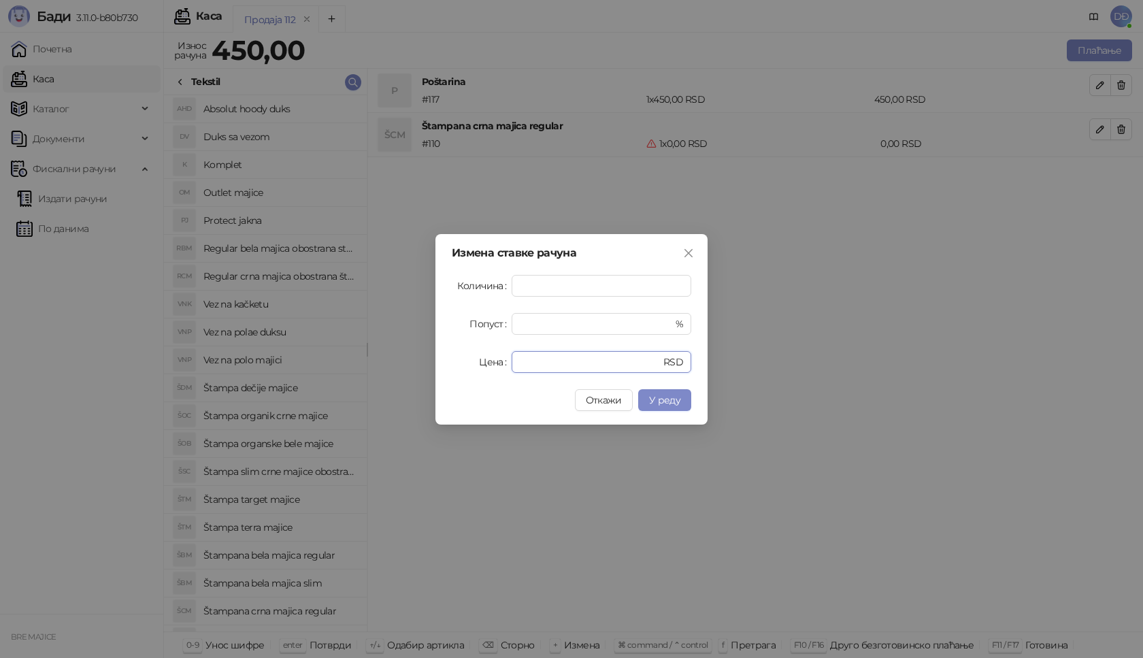
drag, startPoint x: 552, startPoint y: 366, endPoint x: 470, endPoint y: 367, distance: 81.6
click at [470, 367] on div "Цена * RSD" at bounding box center [571, 362] width 239 height 22
type input "****"
click at [677, 402] on span "У реду" at bounding box center [664, 400] width 31 height 12
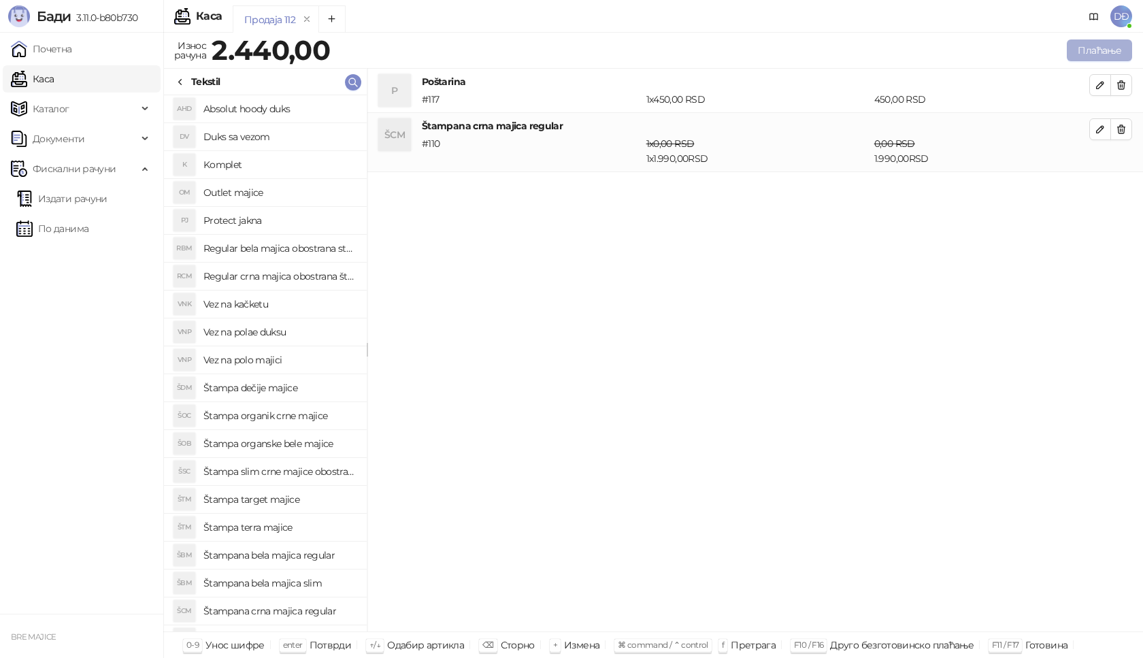
click at [1109, 44] on button "Плаћање" at bounding box center [1099, 50] width 65 height 22
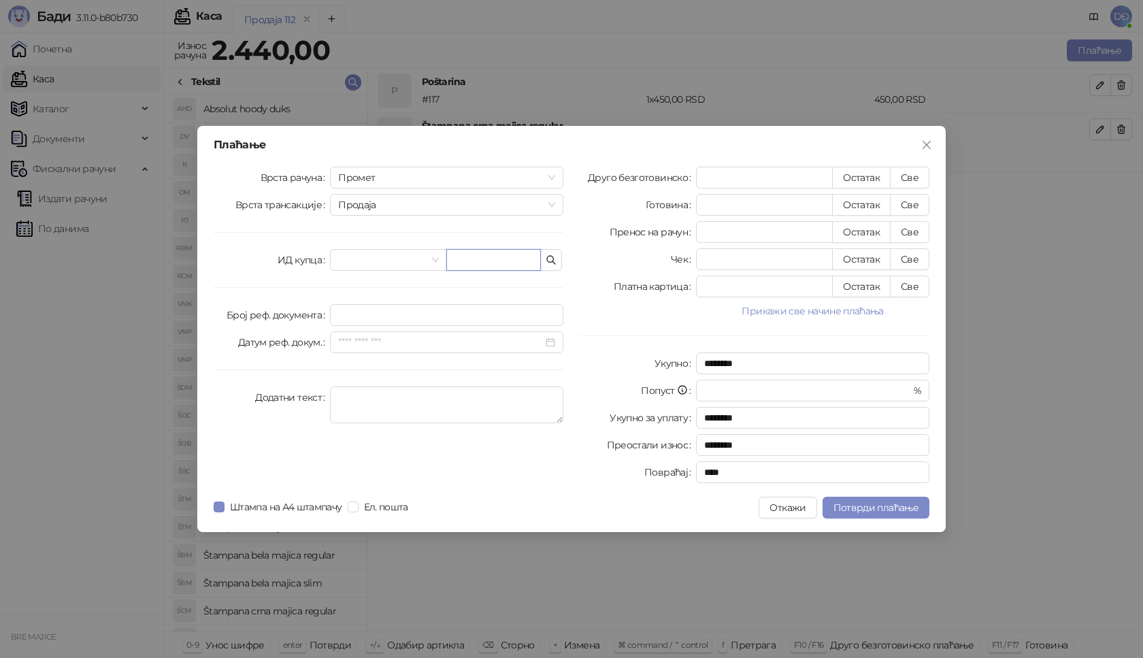
click at [492, 266] on input "text" at bounding box center [493, 260] width 95 height 22
paste input "**********"
type input "**********"
click at [899, 182] on button "Све" at bounding box center [909, 178] width 39 height 22
type input "****"
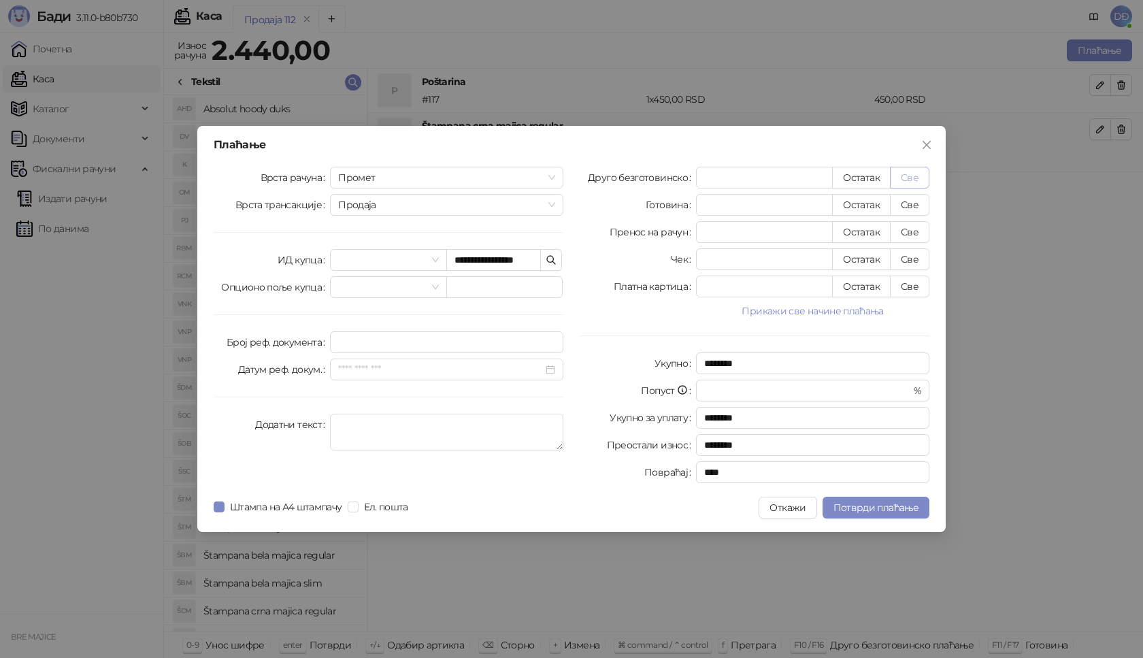
type input "****"
click at [887, 507] on span "Потврди плаћање" at bounding box center [875, 507] width 85 height 12
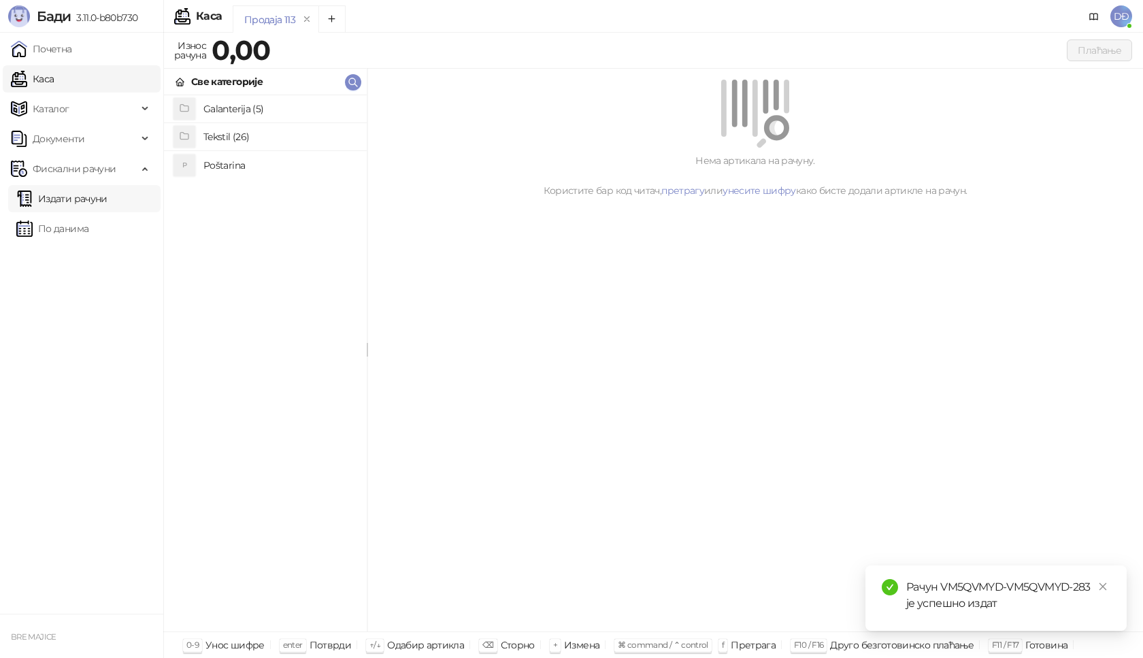
click at [72, 201] on link "Издати рачуни" at bounding box center [61, 198] width 91 height 27
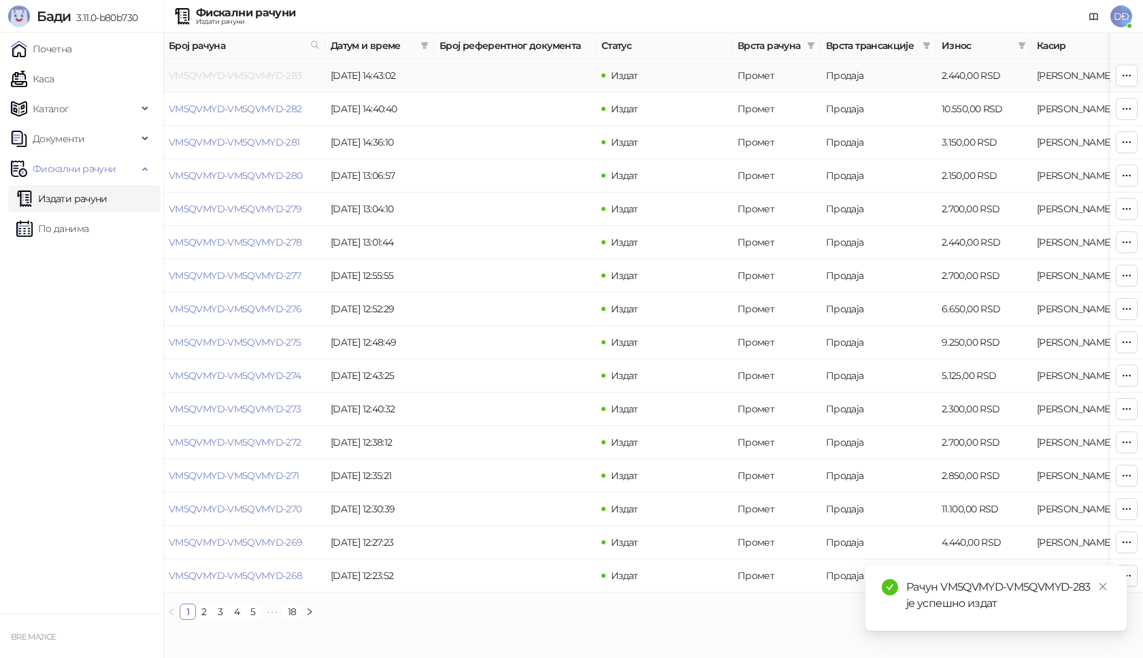
click at [195, 78] on link "VM5QVMYD-VM5QVMYD-283" at bounding box center [235, 75] width 133 height 12
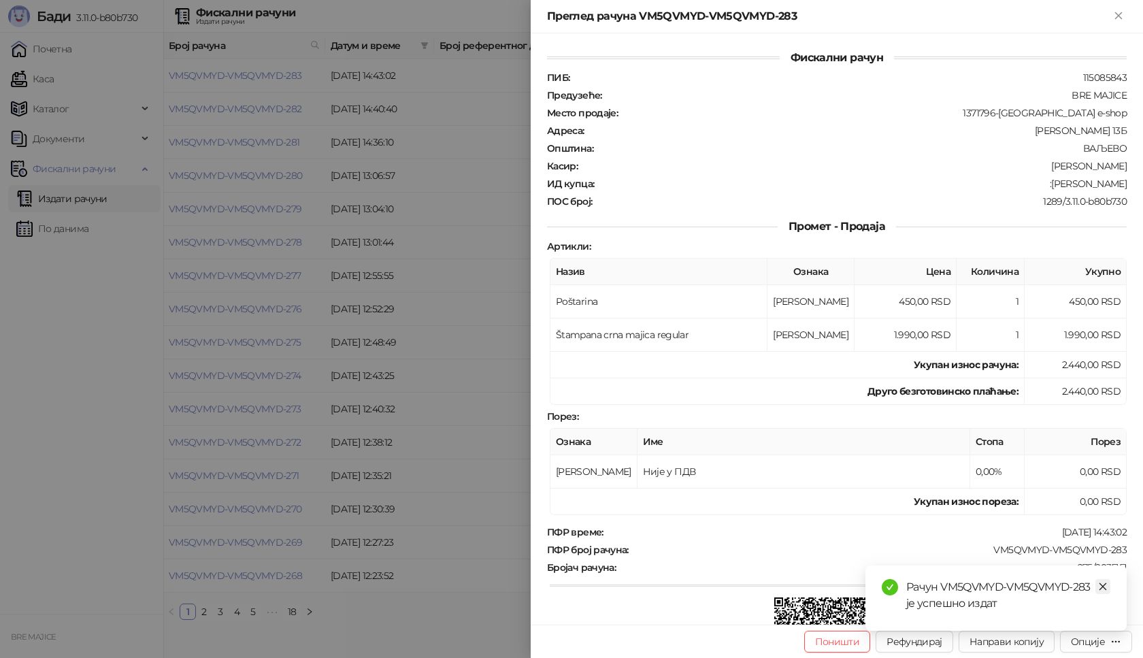
click at [1103, 589] on icon "close" at bounding box center [1103, 587] width 10 height 10
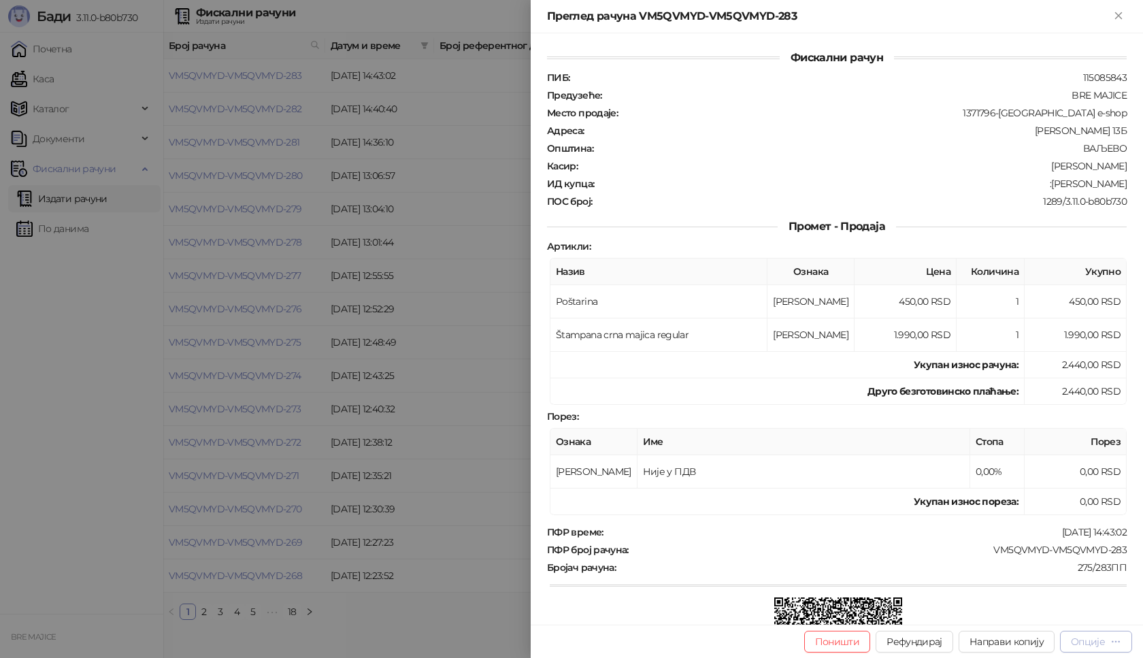
click at [1104, 645] on div "Опције" at bounding box center [1088, 641] width 34 height 12
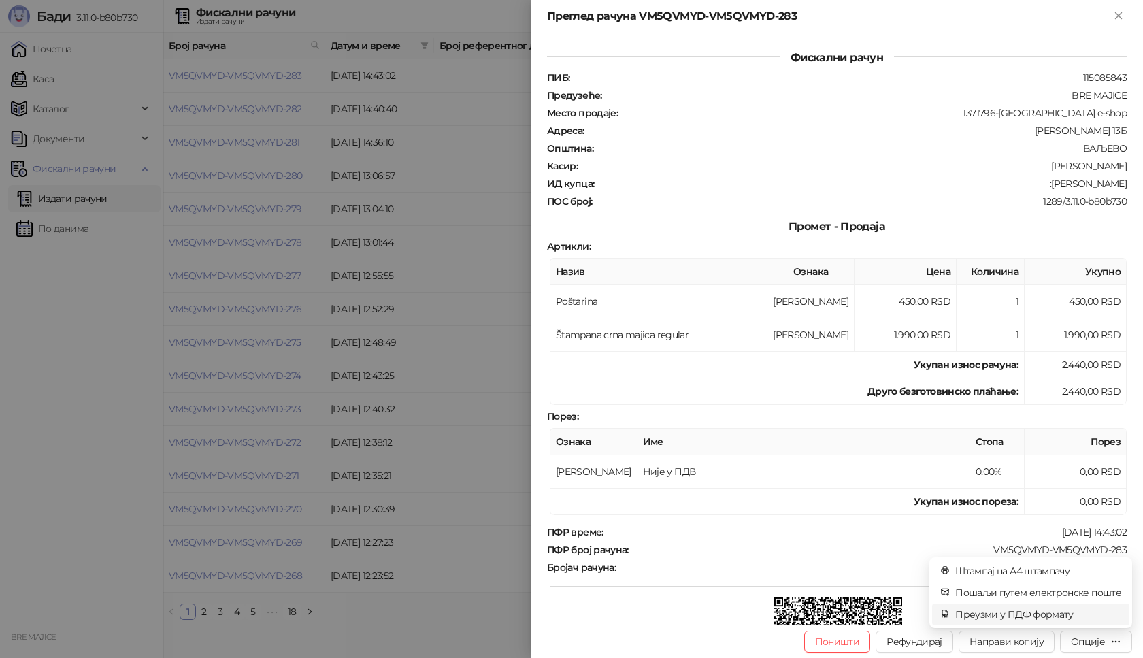
click at [1058, 616] on span "Преузми у ПДФ формату" at bounding box center [1038, 614] width 166 height 15
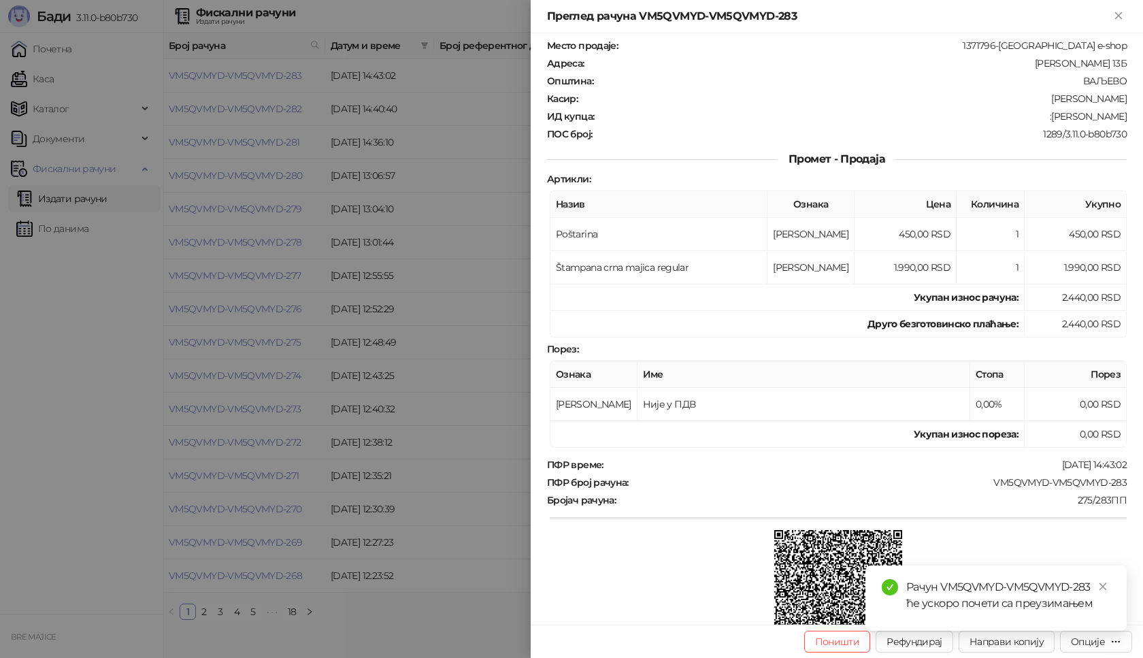
scroll to position [136, 0]
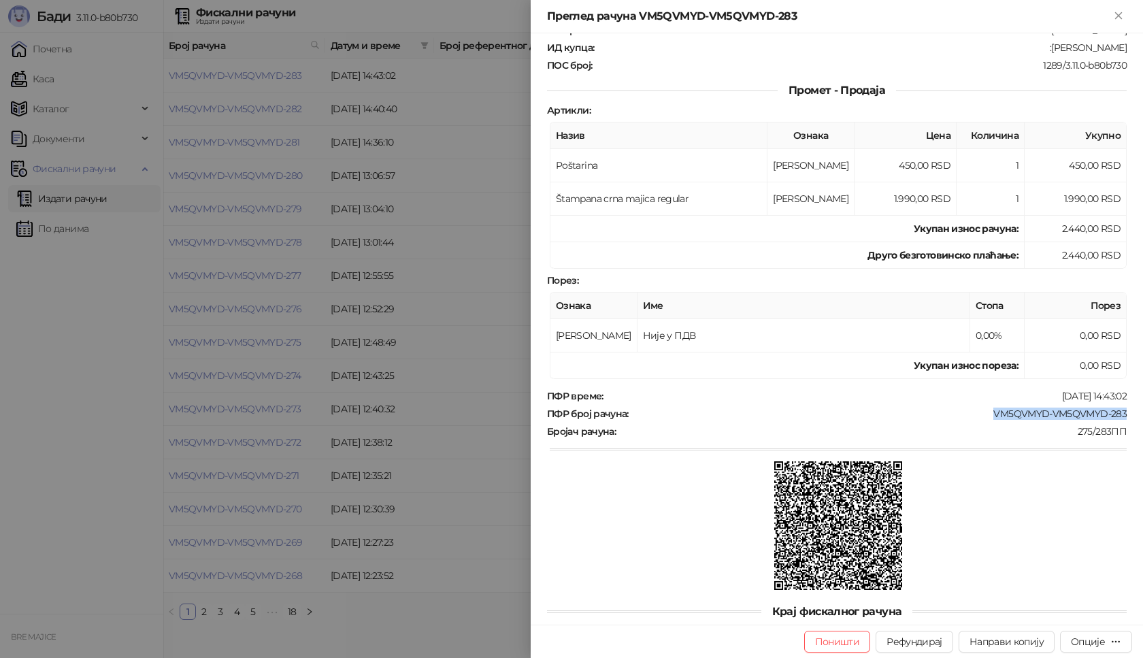
drag, startPoint x: 1118, startPoint y: 410, endPoint x: 982, endPoint y: 419, distance: 135.6
click at [982, 419] on div "Фискални рачун ПИБ : 115085843 Предузеће : BRE MAJICE Место продаје : 1371796-[…" at bounding box center [837, 328] width 612 height 591
copy div "VM5QVMYD-VM5QVMYD-283"
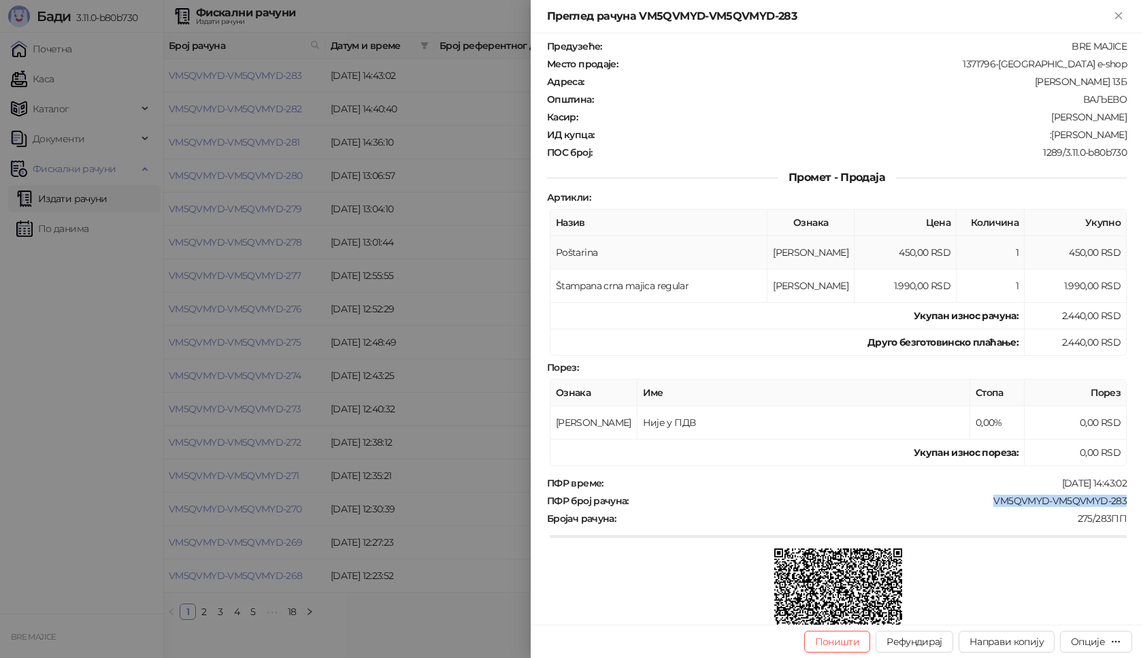
scroll to position [0, 0]
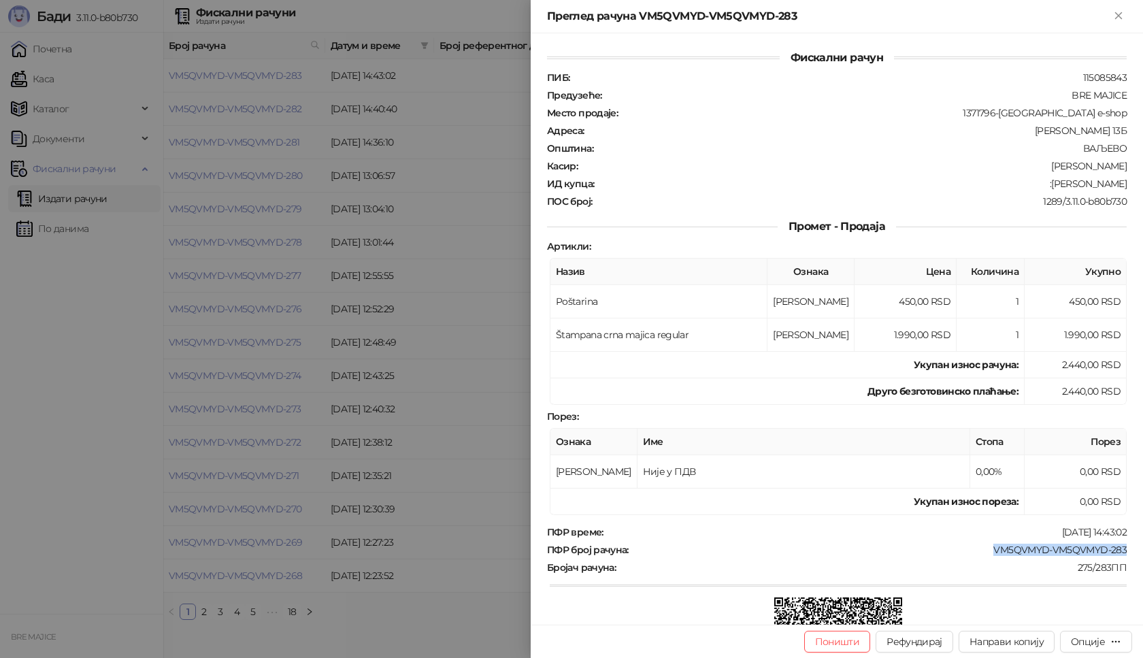
drag, startPoint x: 1115, startPoint y: 185, endPoint x: 1041, endPoint y: 188, distance: 74.2
click at [1041, 188] on div ":[PERSON_NAME]" at bounding box center [861, 184] width 533 height 12
copy div "[PERSON_NAME]"
